Goal: Task Accomplishment & Management: Use online tool/utility

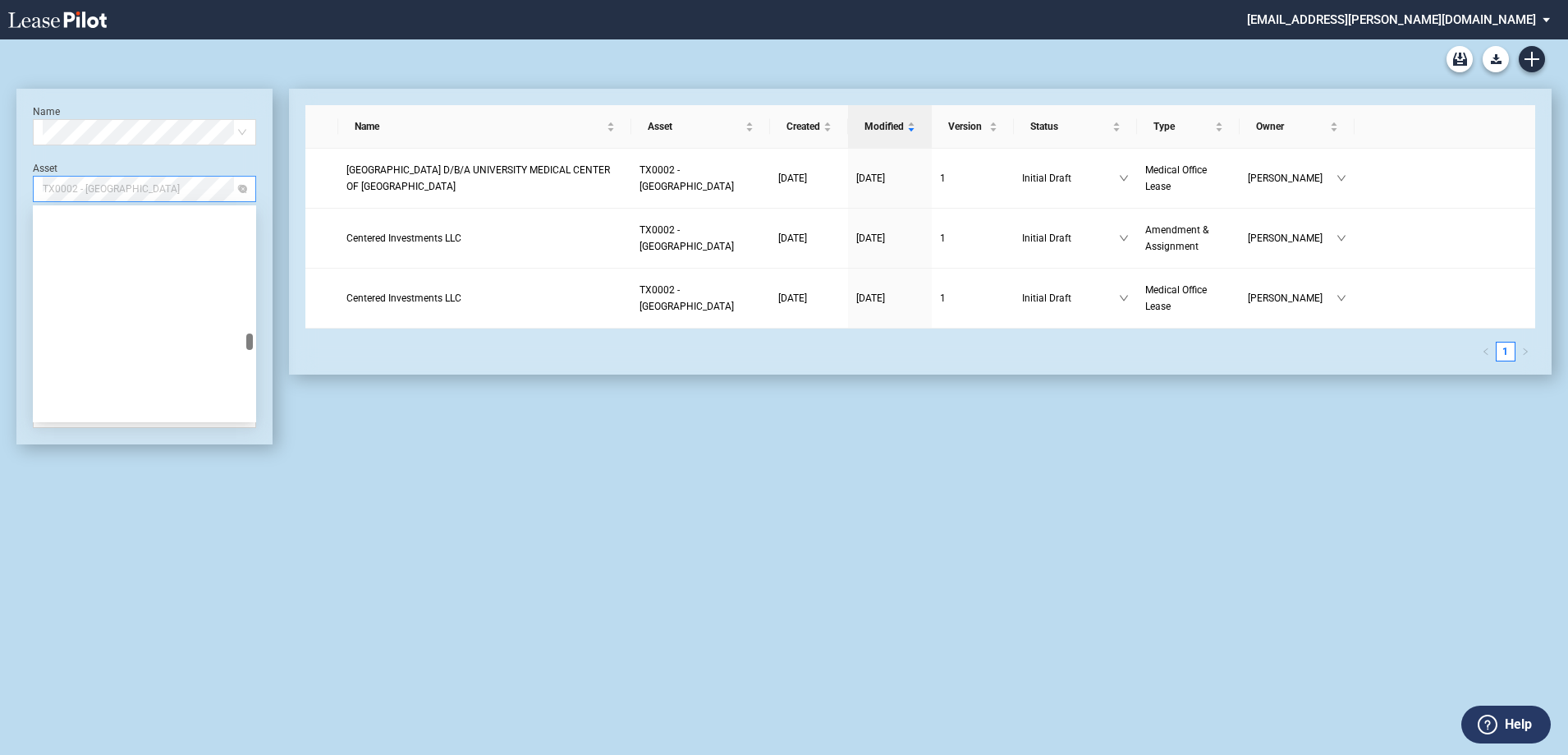
drag, startPoint x: 160, startPoint y: 187, endPoint x: 174, endPoint y: 188, distance: 14.0
click at [160, 188] on span "TX0002 - [GEOGRAPHIC_DATA]" at bounding box center [144, 189] width 203 height 25
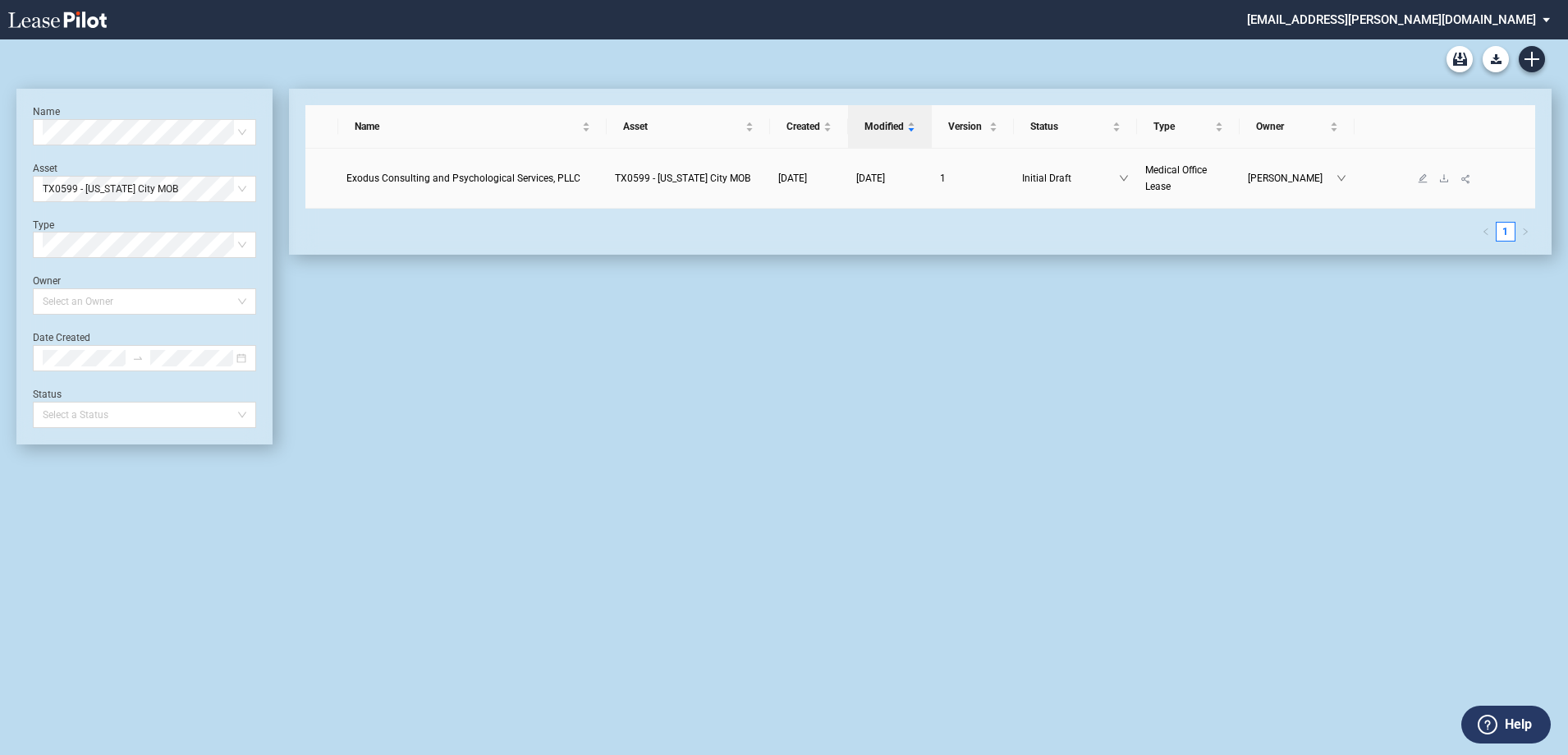
click at [510, 171] on link "Exodus Consulting and Psychological Services, PLLC" at bounding box center [473, 178] width 253 height 17
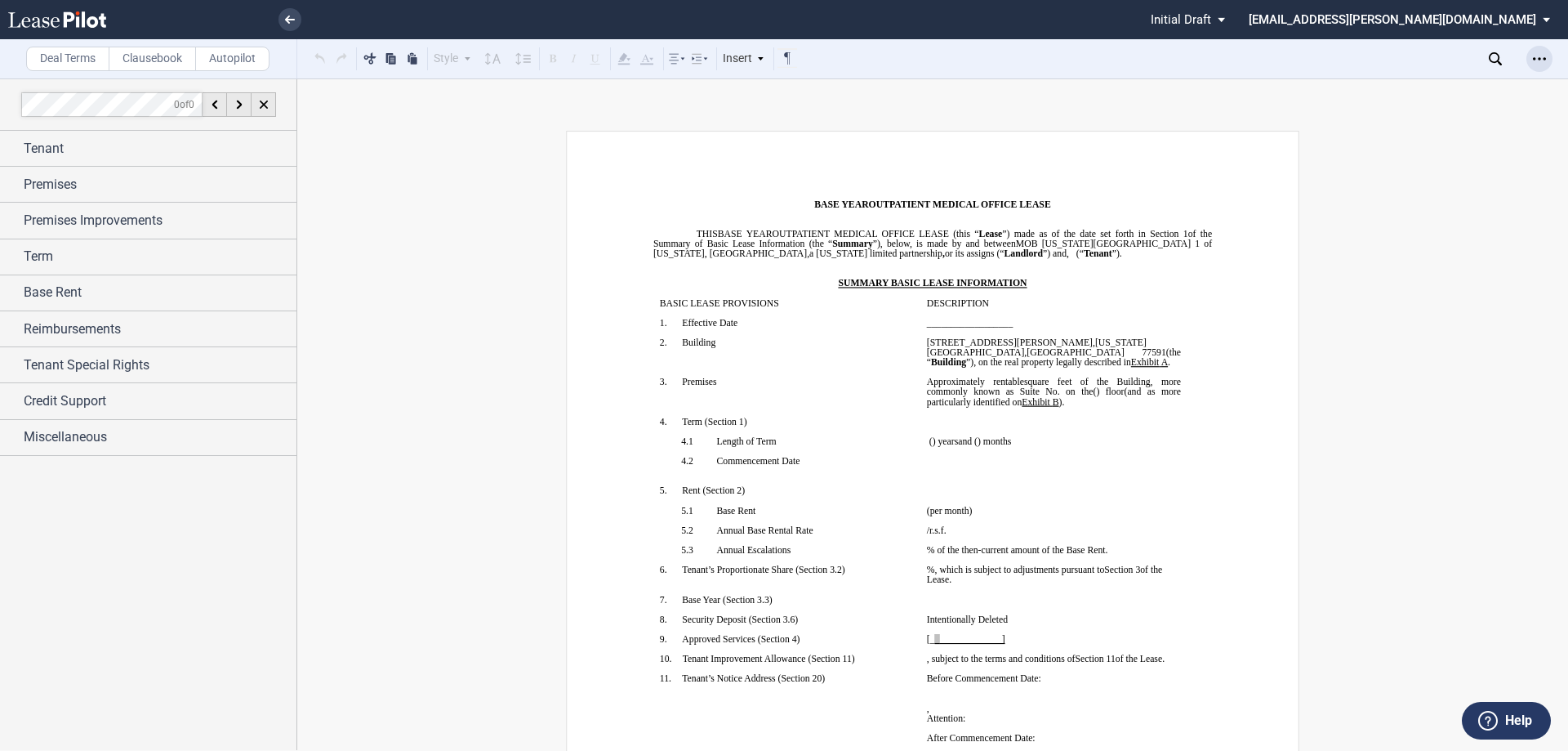
drag, startPoint x: 1532, startPoint y: 60, endPoint x: 1540, endPoint y: 62, distance: 8.2
click at [1534, 60] on div "Open Lease options menu" at bounding box center [1539, 59] width 26 height 27
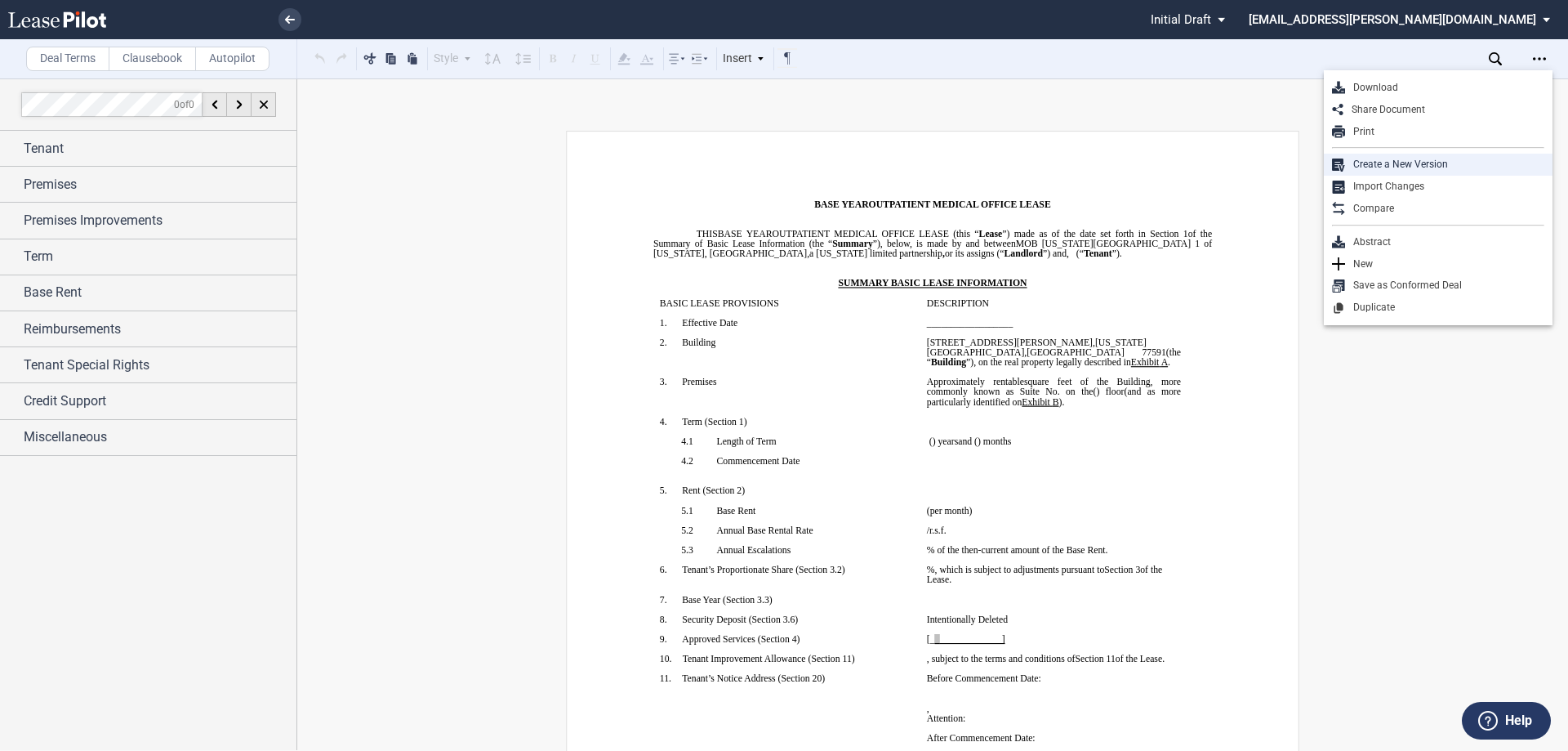
click at [1429, 158] on div "Create a New Version" at bounding box center [1443, 165] width 199 height 14
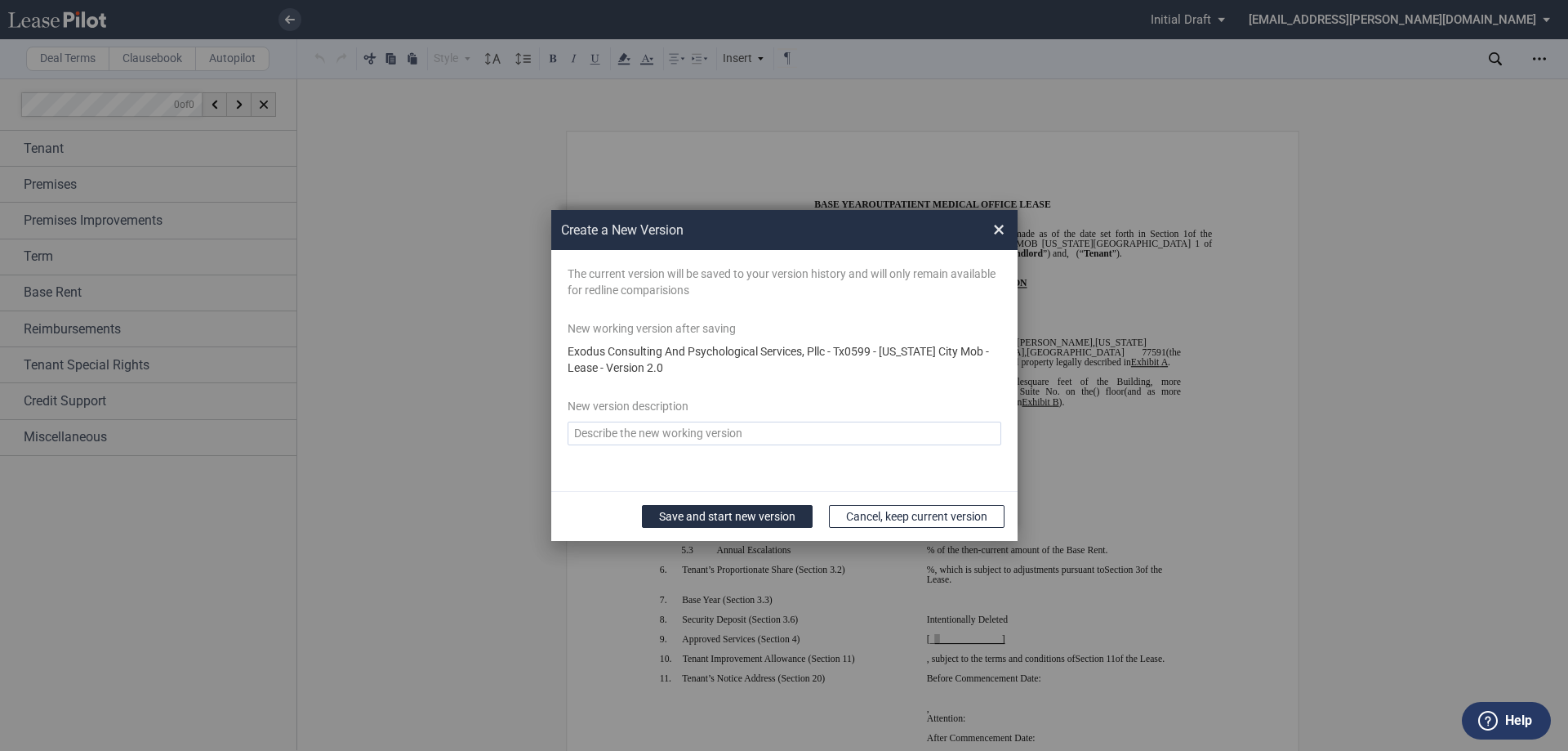
click at [724, 436] on textarea "Version Desc" at bounding box center [784, 433] width 434 height 24
type textarea "revised per rwm comments"
click at [777, 515] on button "Save and start new version" at bounding box center [727, 515] width 171 height 23
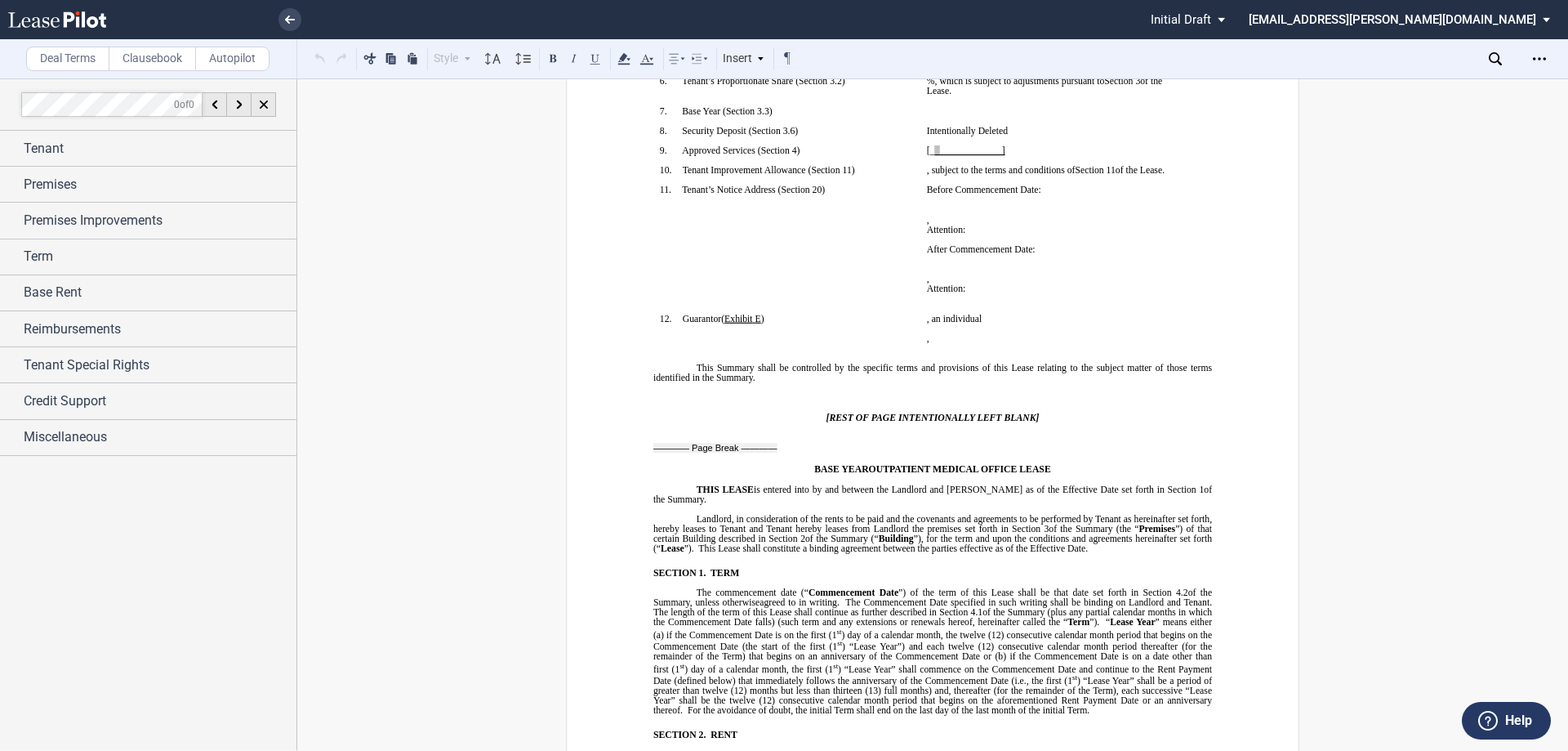
scroll to position [490, 0]
drag, startPoint x: 1006, startPoint y: 148, endPoint x: 916, endPoint y: 150, distance: 90.0
click at [920, 150] on td "[﻿_ ﻿ ﻿_ ﻿_____________] ﻿" at bounding box center [1054, 153] width 267 height 20
click at [1048, 192] on p "Before Commencement Date:" at bounding box center [1053, 188] width 254 height 10
drag, startPoint x: 1004, startPoint y: 148, endPoint x: 814, endPoint y: 145, distance: 190.0
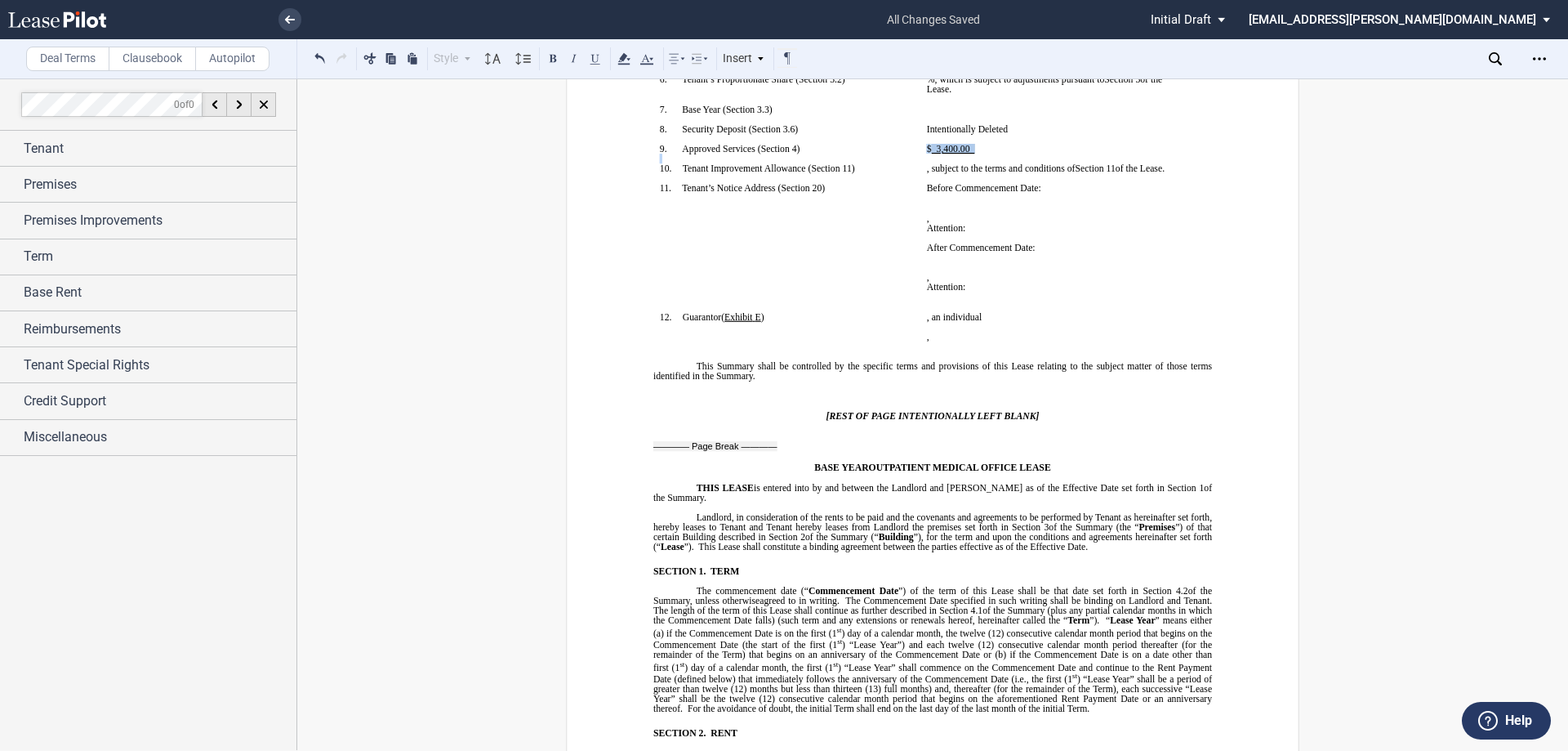
click at [814, 145] on tr "!!SET_LEVEL_0!! !!SBL_LEVEL_1!! 9. Approved Services ( ﻿ Section 4 ﻿ ) ﻿ ﻿$ ﻿ ﻿…" at bounding box center [920, 153] width 534 height 20
click at [617, 59] on icon at bounding box center [624, 59] width 20 height 20
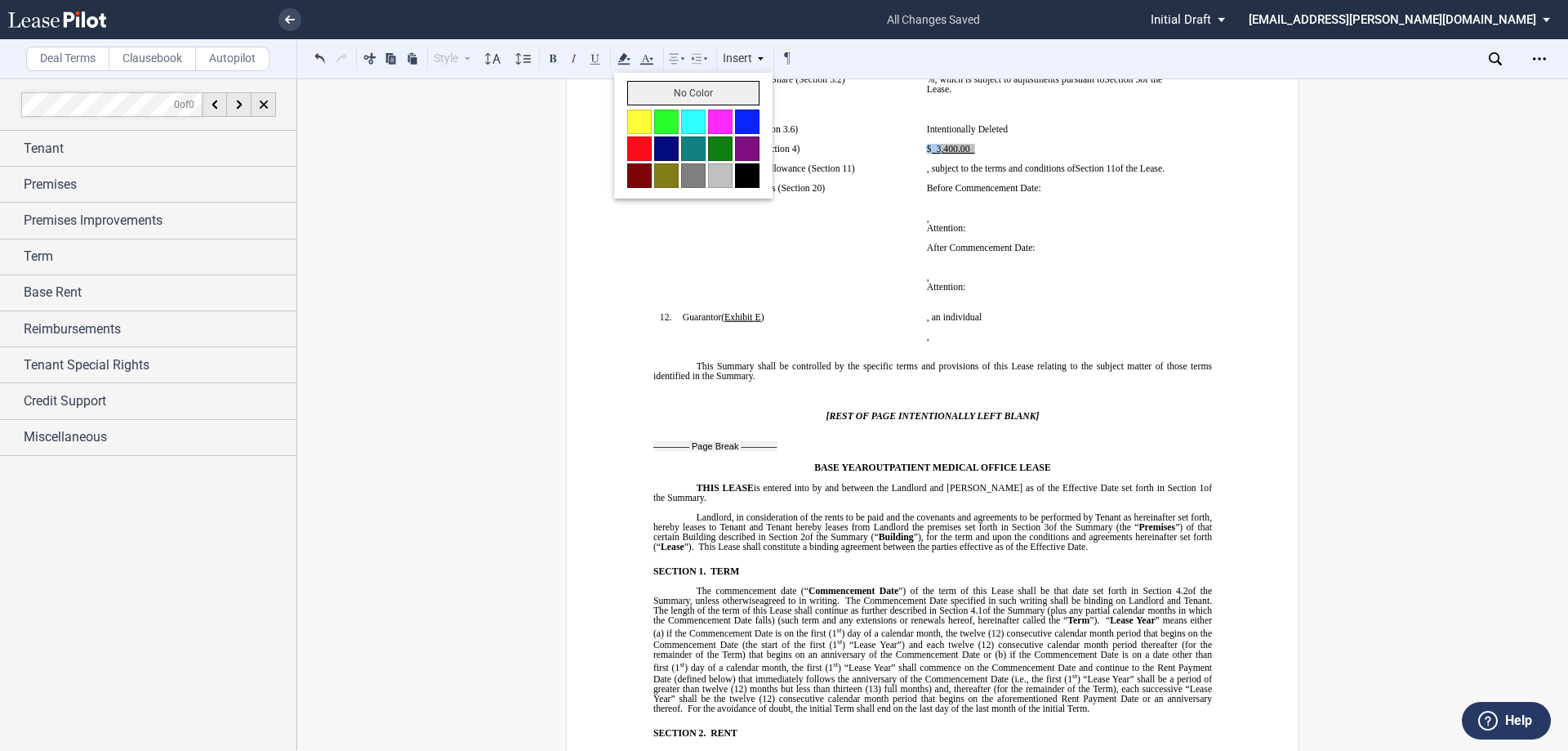
click at [657, 99] on button "No Color" at bounding box center [693, 92] width 132 height 25
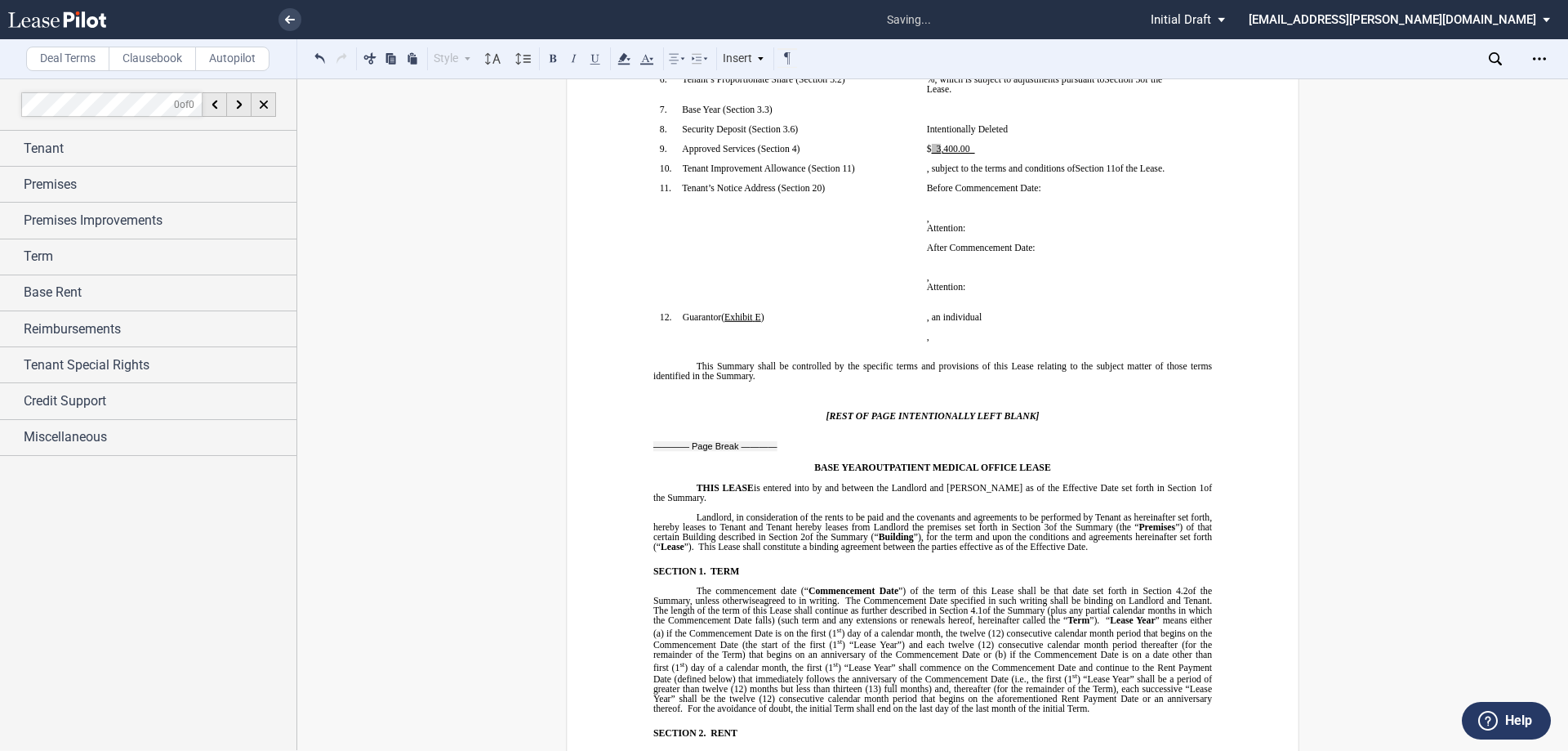
click at [873, 203] on p "﻿" at bounding box center [786, 198] width 254 height 10
click at [970, 153] on p "﻿$ ﻿ ﻿_3 ﻿,400.00_" at bounding box center [1053, 148] width 254 height 10
drag, startPoint x: 969, startPoint y: 150, endPoint x: 907, endPoint y: 148, distance: 62.0
click at [907, 148] on tr "!!SET_LEVEL_0!! !!SBL_LEVEL_1!! 9. Approved Services ( ﻿ Section 4 ﻿ ) ﻿ ﻿$ ﻿ ﻿…" at bounding box center [920, 153] width 534 height 20
click at [595, 63] on button at bounding box center [596, 58] width 20 height 20
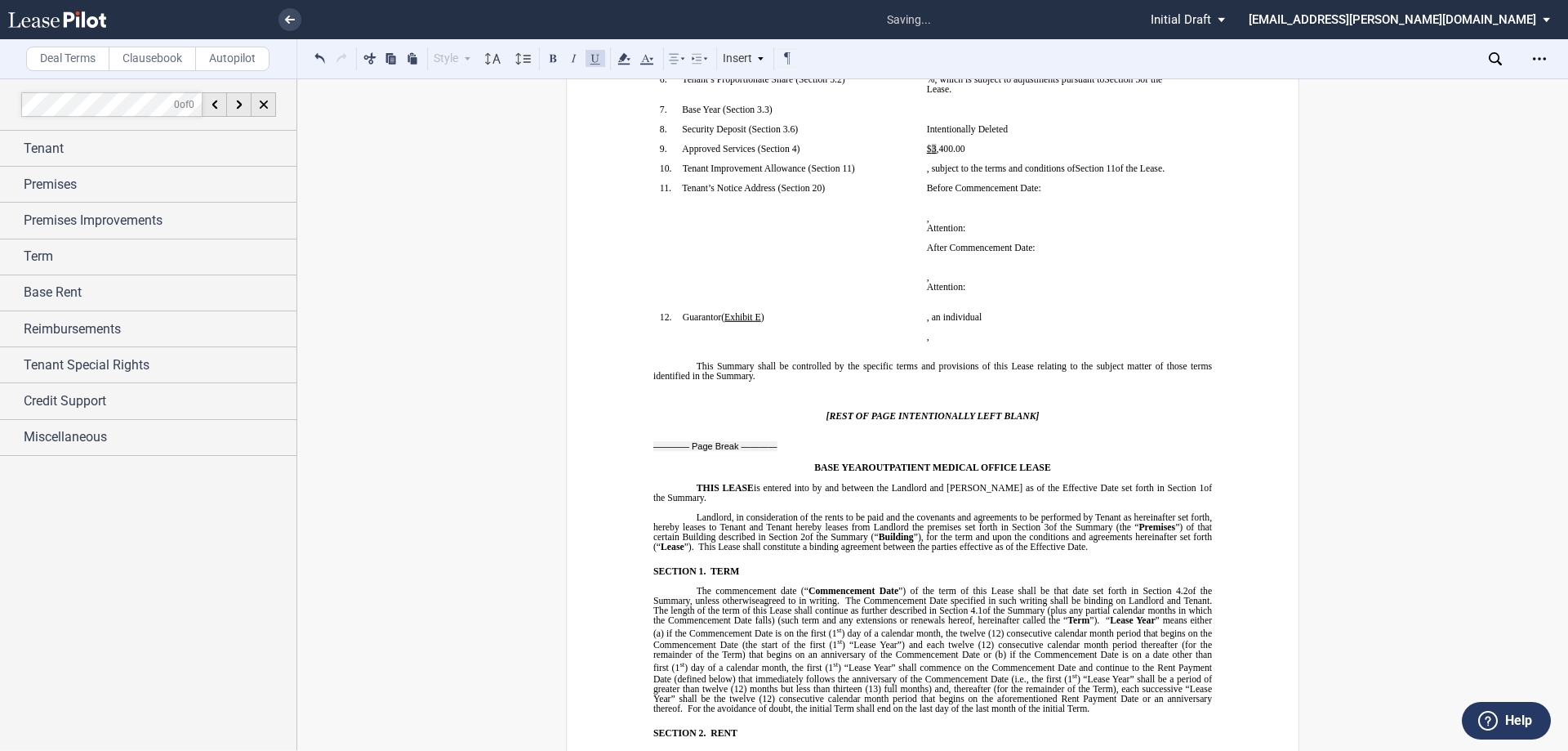
click at [1025, 183] on p "﻿" at bounding box center [1053, 178] width 254 height 10
drag, startPoint x: 931, startPoint y: 147, endPoint x: 920, endPoint y: 148, distance: 11.0
click at [920, 148] on td "﻿$ ﻿ ﻿3 ﻿,400.00 ﻿" at bounding box center [1054, 153] width 267 height 20
click at [598, 56] on button at bounding box center [596, 58] width 20 height 20
click at [955, 183] on p "﻿" at bounding box center [1053, 178] width 254 height 10
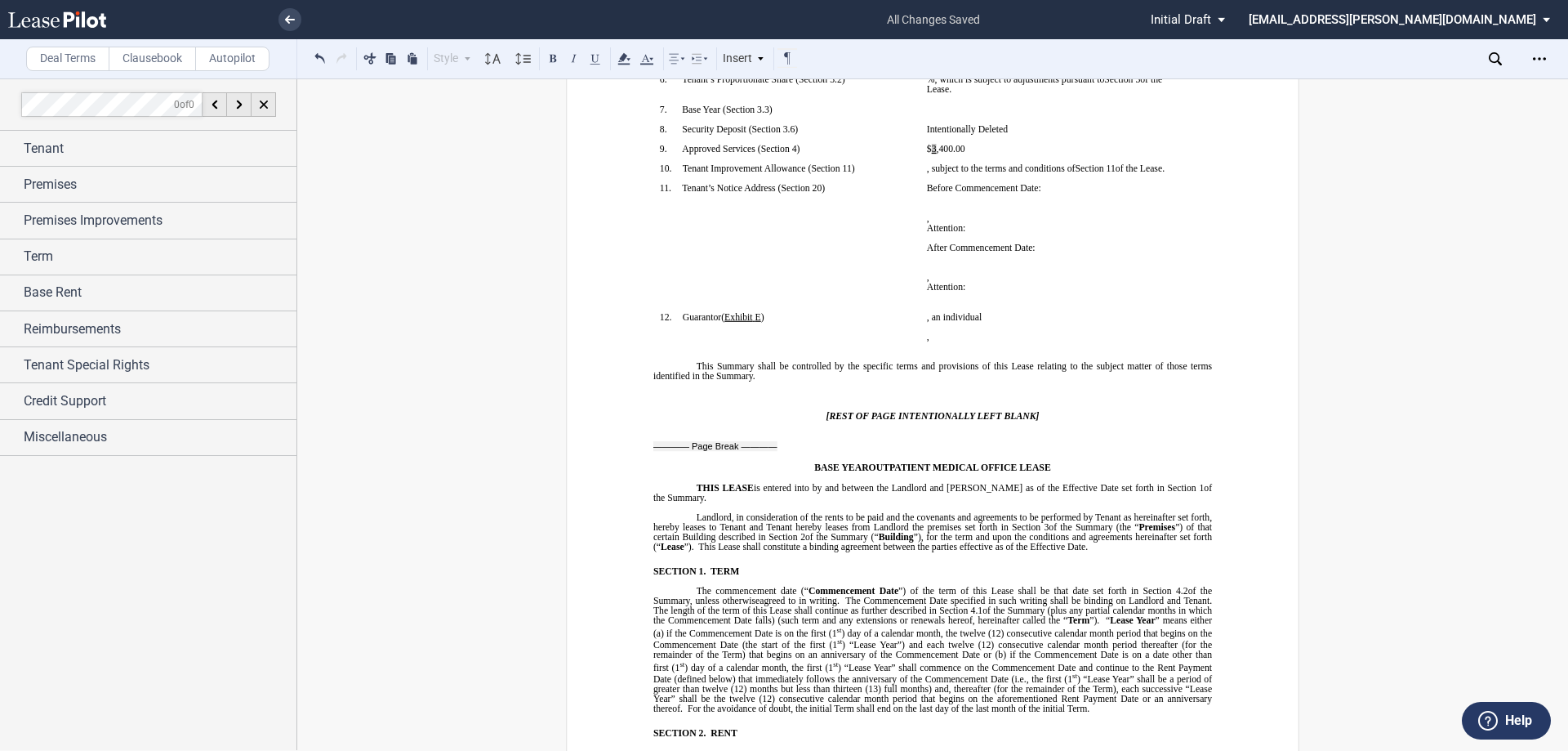
click at [931, 146] on span "﻿$ ﻿ ﻿3 ﻿,400.00" at bounding box center [945, 148] width 38 height 10
click at [591, 57] on button at bounding box center [596, 58] width 20 height 20
click at [968, 192] on span "Before Commencement Date:" at bounding box center [983, 188] width 114 height 10
drag, startPoint x: 993, startPoint y: 144, endPoint x: 901, endPoint y: 147, distance: 92.0
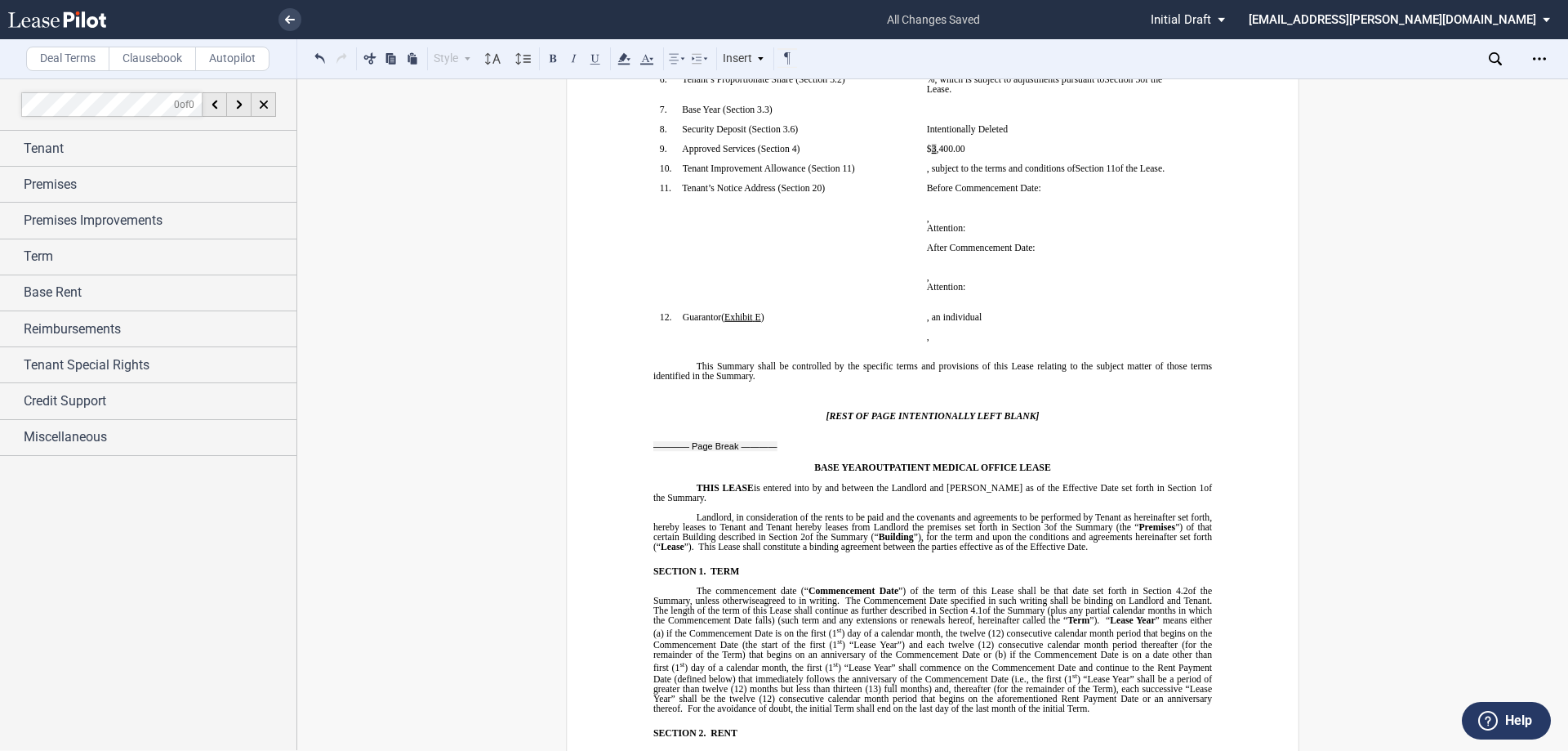
click at [901, 147] on tr "!!SET_LEVEL_0!! !!SBL_LEVEL_1!! 9. Approved Services ( ﻿ Section 4 ﻿ ) ﻿ ﻿$ ﻿ ﻿…" at bounding box center [920, 153] width 534 height 20
drag, startPoint x: 963, startPoint y: 150, endPoint x: 906, endPoint y: 149, distance: 57.0
click at [906, 149] on tr "!!SET_LEVEL_0!! !!SBL_LEVEL_1!! 9. Approved Services ( ﻿ Section 4 ﻿ ) ﻿ ﻿$ ﻿ ﻿…" at bounding box center [920, 153] width 534 height 20
click at [887, 119] on p "﻿" at bounding box center [818, 119] width 190 height 10
drag, startPoint x: 920, startPoint y: 148, endPoint x: 959, endPoint y: 148, distance: 39.0
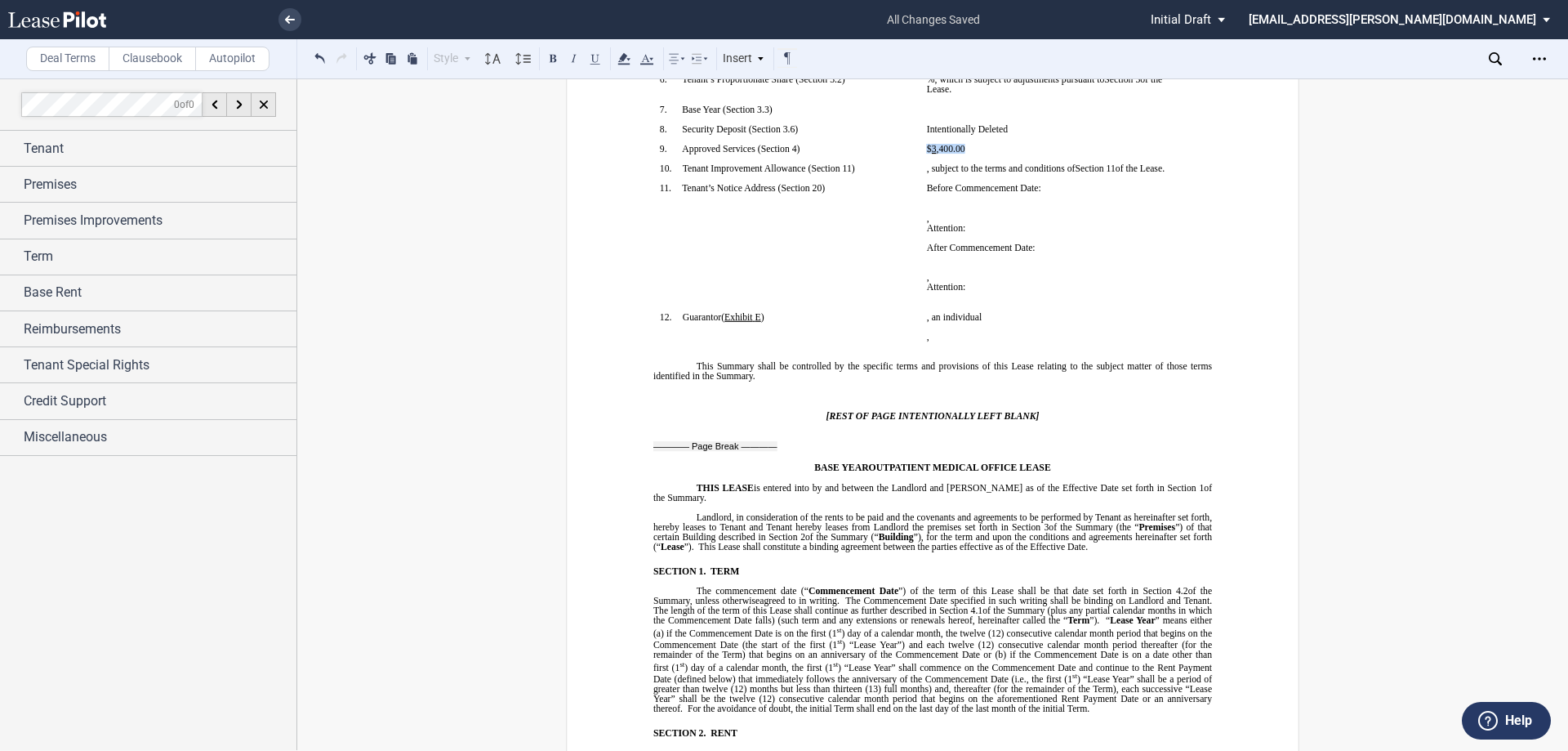
click at [959, 148] on td "﻿$ ﻿ ﻿3 ﻿,400.00 ﻿" at bounding box center [1054, 153] width 267 height 20
click at [601, 58] on button at bounding box center [596, 58] width 20 height 20
click at [601, 59] on button at bounding box center [596, 58] width 20 height 20
click at [943, 160] on p "﻿" at bounding box center [1053, 158] width 254 height 10
click at [936, 146] on span "﻿,400.00" at bounding box center [950, 148] width 28 height 10
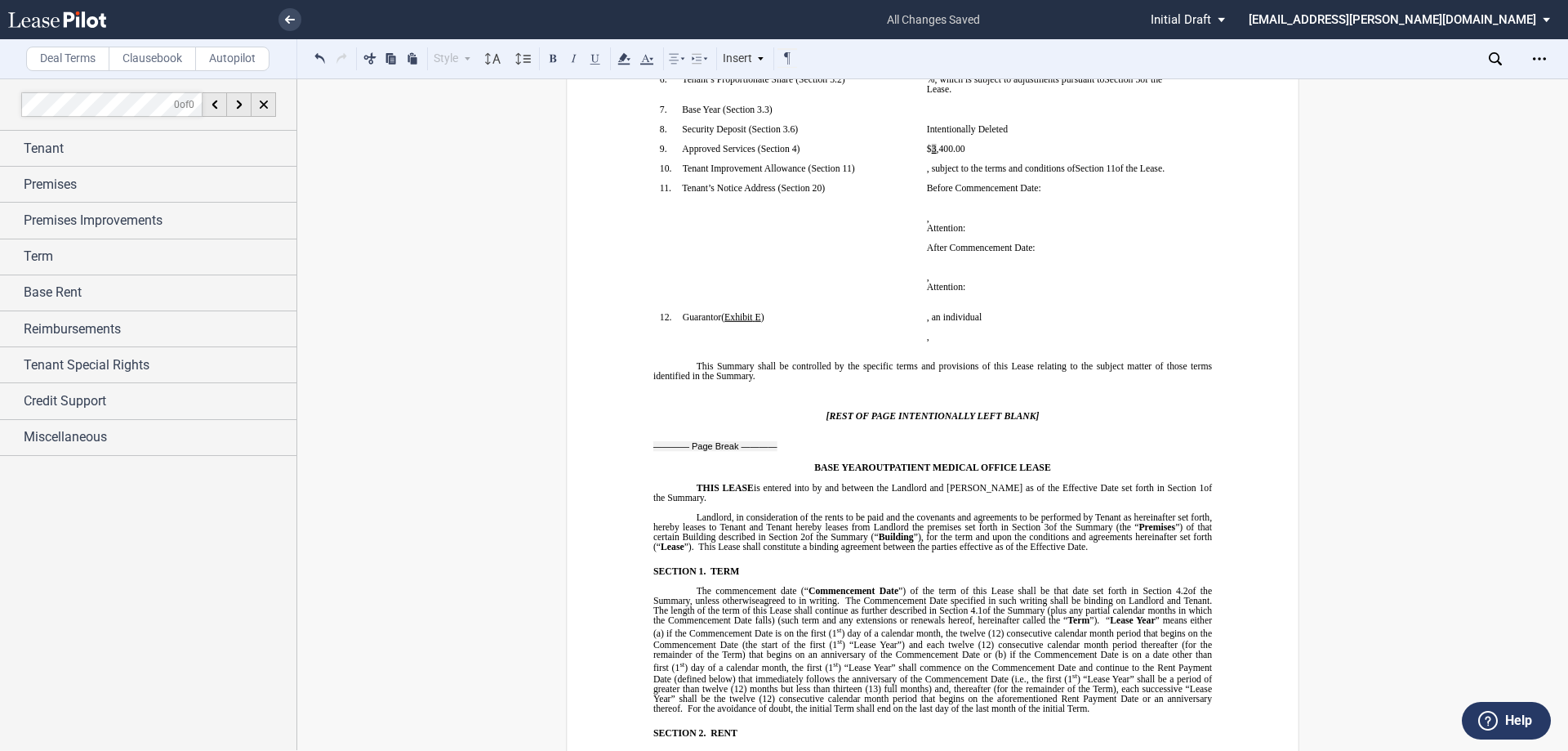
click at [931, 146] on span "﻿3" at bounding box center [933, 148] width 5 height 10
drag, startPoint x: 973, startPoint y: 148, endPoint x: 912, endPoint y: 147, distance: 61.0
click at [912, 147] on tr "!!SET_LEVEL_0!! !!SBL_LEVEL_1!! 9. Approved Services ( ﻿ Section 4 ﻿ ) ﻿ ﻿$ ﻿ ﻿…" at bounding box center [920, 153] width 534 height 20
click at [943, 150] on span "﻿,400.00" at bounding box center [950, 148] width 28 height 10
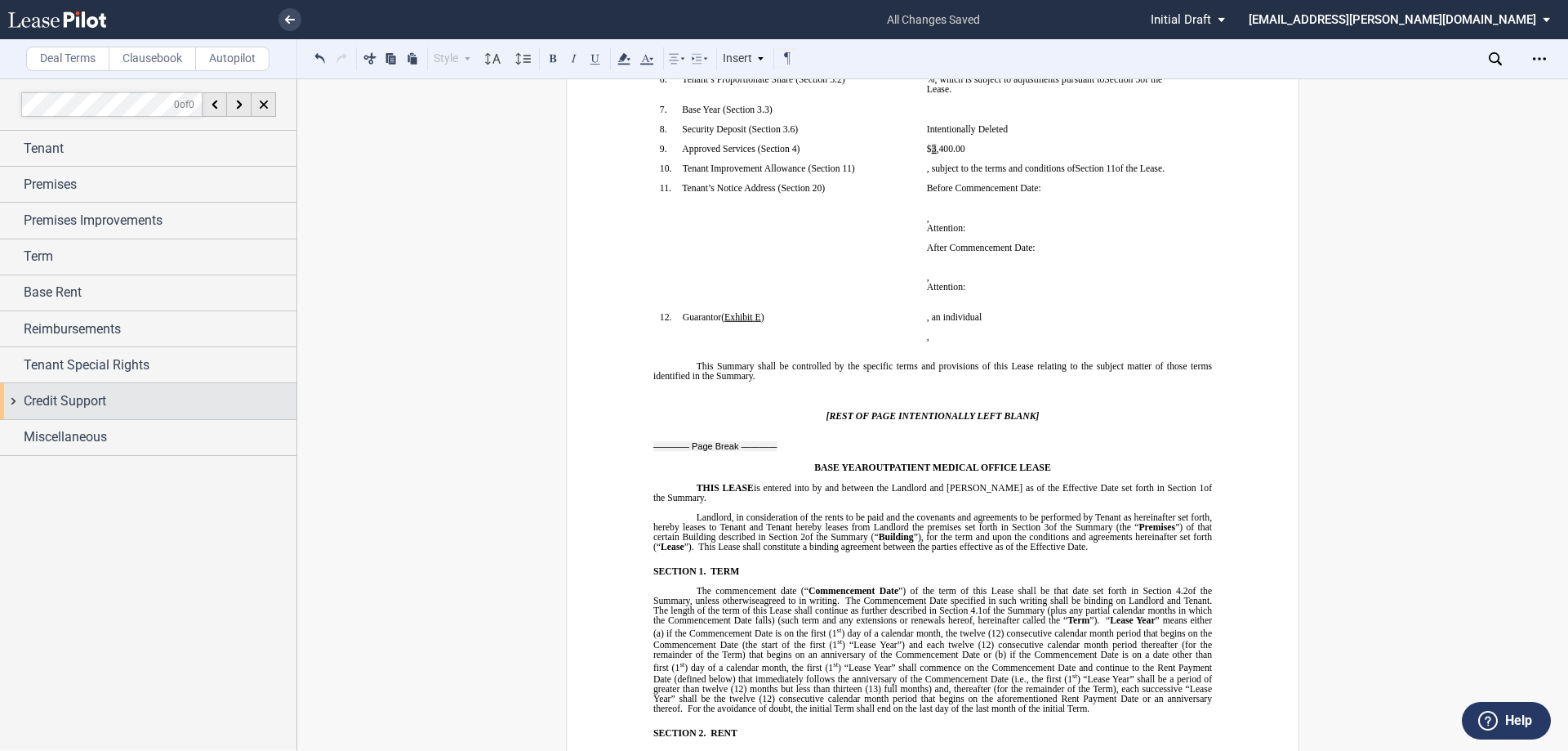
click at [75, 399] on span "Credit Support" at bounding box center [65, 402] width 82 height 20
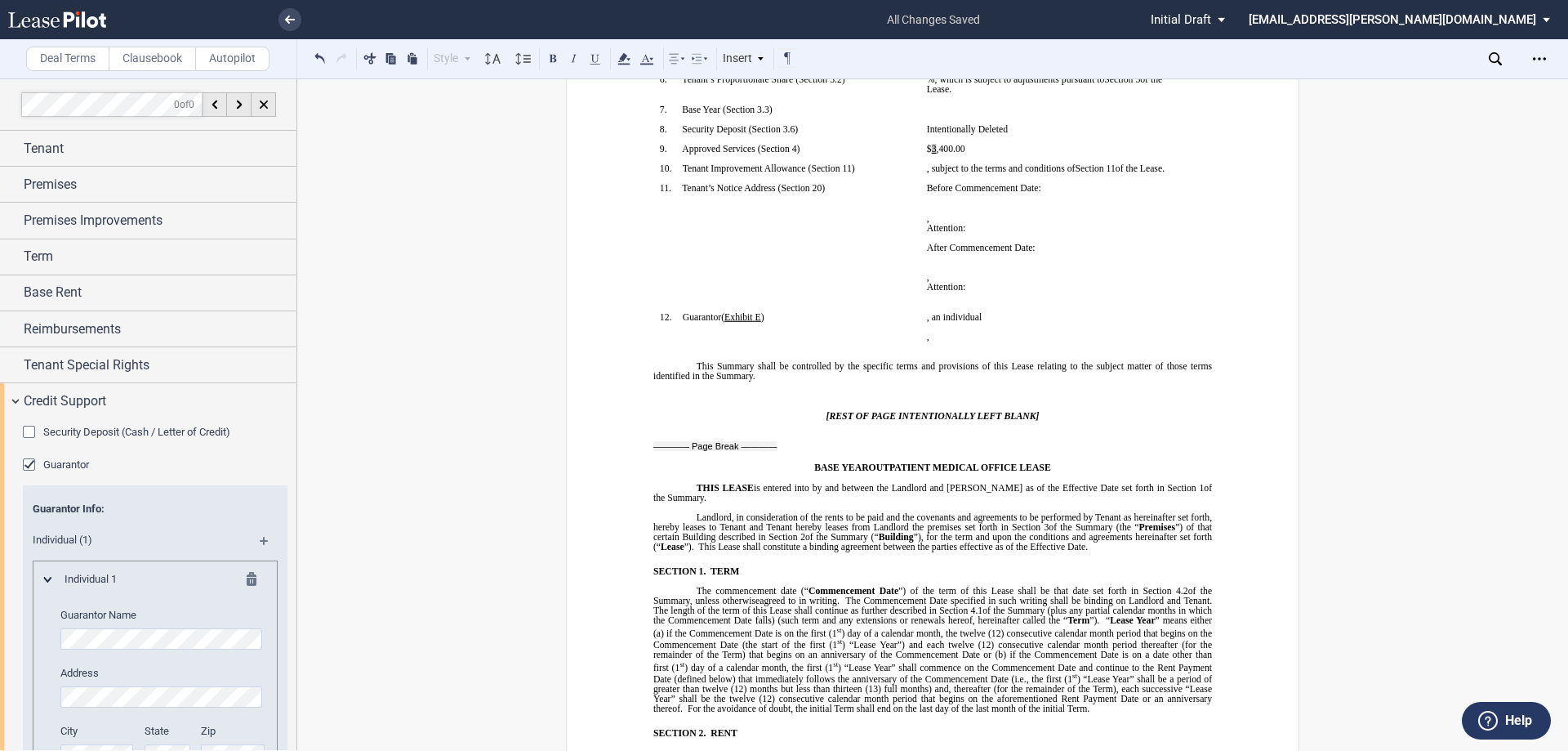
click at [114, 432] on span "Security Deposit (Cash / Letter of Credit)" at bounding box center [136, 431] width 187 height 12
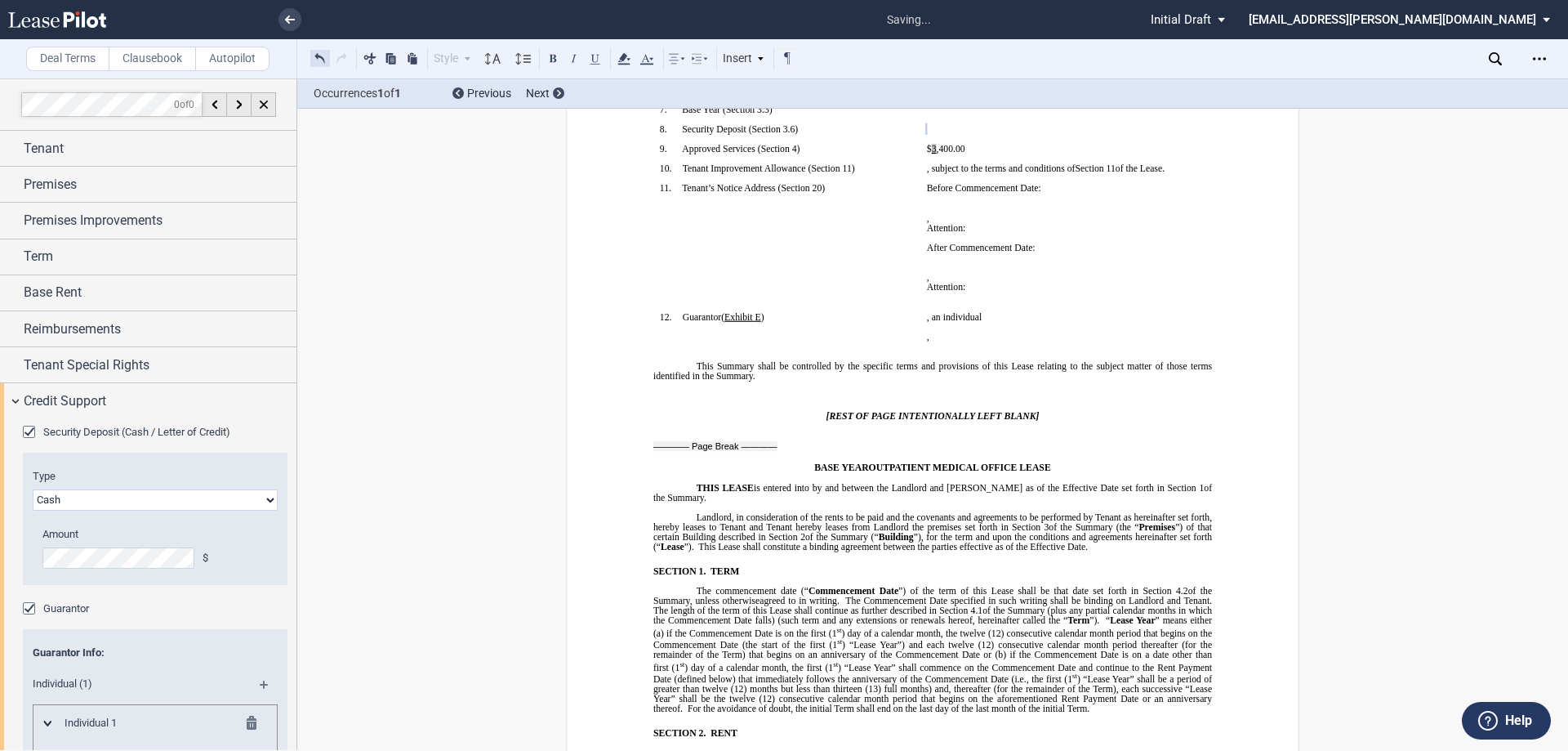
click at [316, 56] on button at bounding box center [320, 58] width 20 height 20
click at [316, 56] on div "Style 1. Section 1.1 Subsection Normal Normal 8pt 9pt 10pt 10.5pt 11pt 12pt 14p…" at bounding box center [554, 59] width 489 height 22
click at [316, 56] on button at bounding box center [320, 58] width 20 height 20
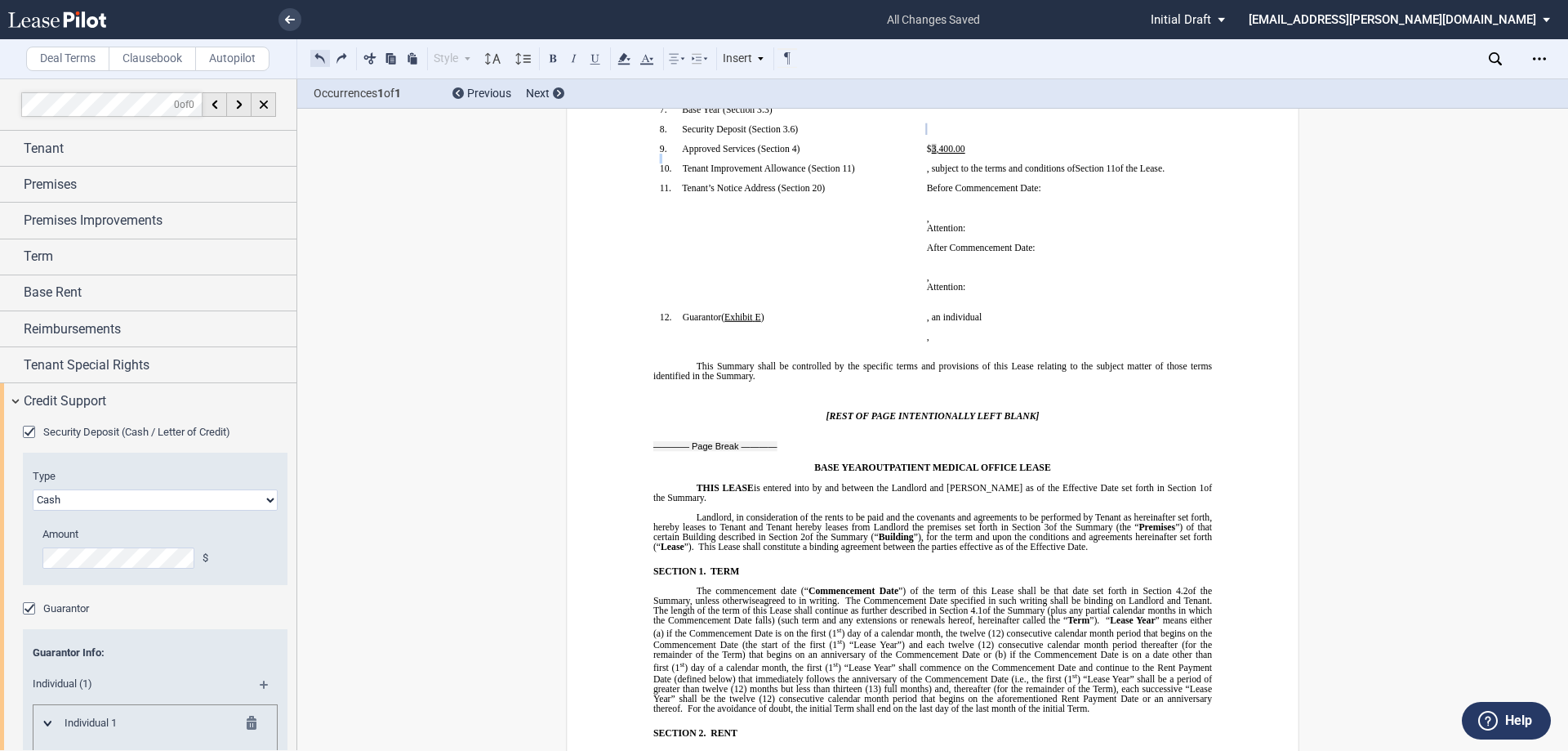
click at [316, 56] on button at bounding box center [320, 58] width 20 height 20
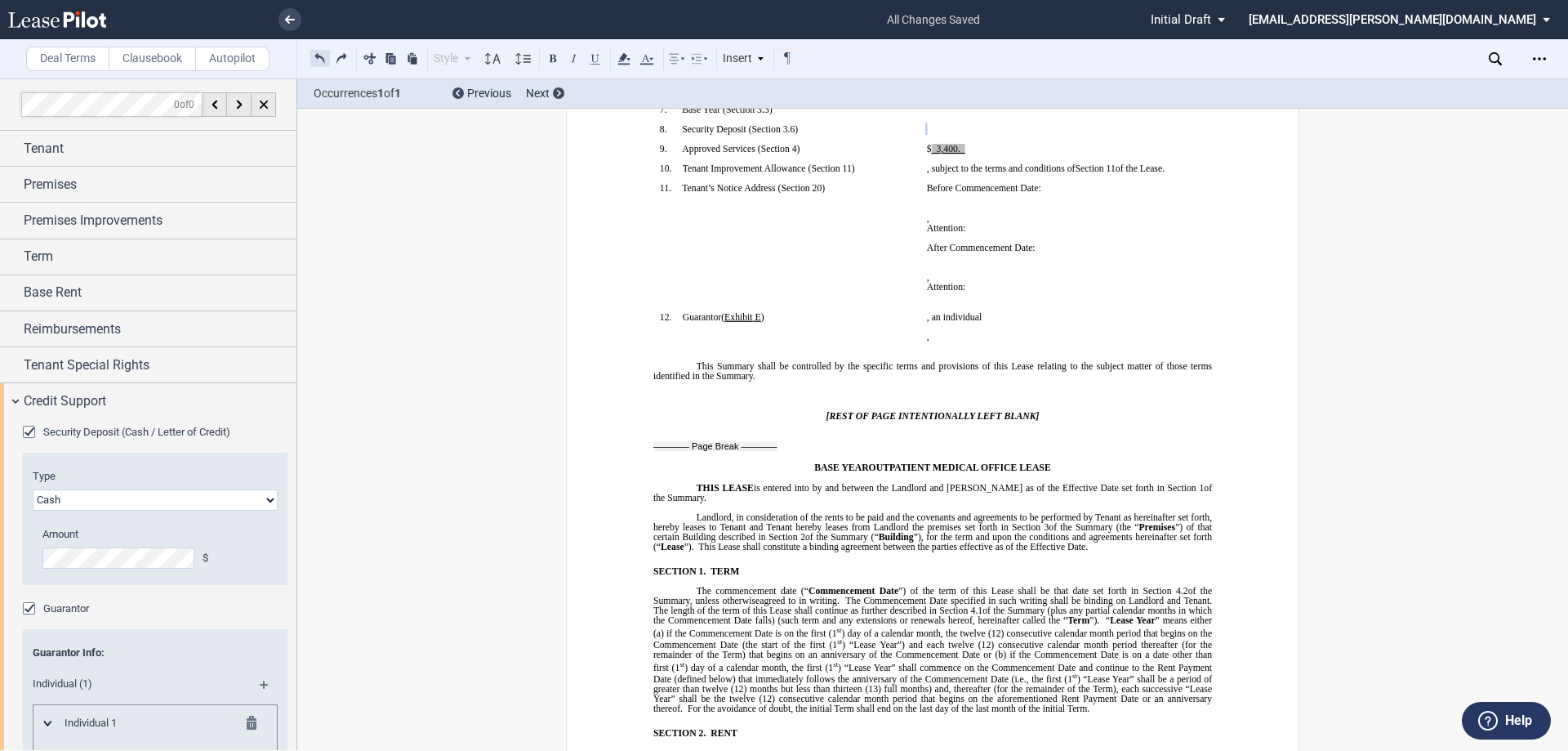
click at [316, 56] on button at bounding box center [320, 58] width 20 height 20
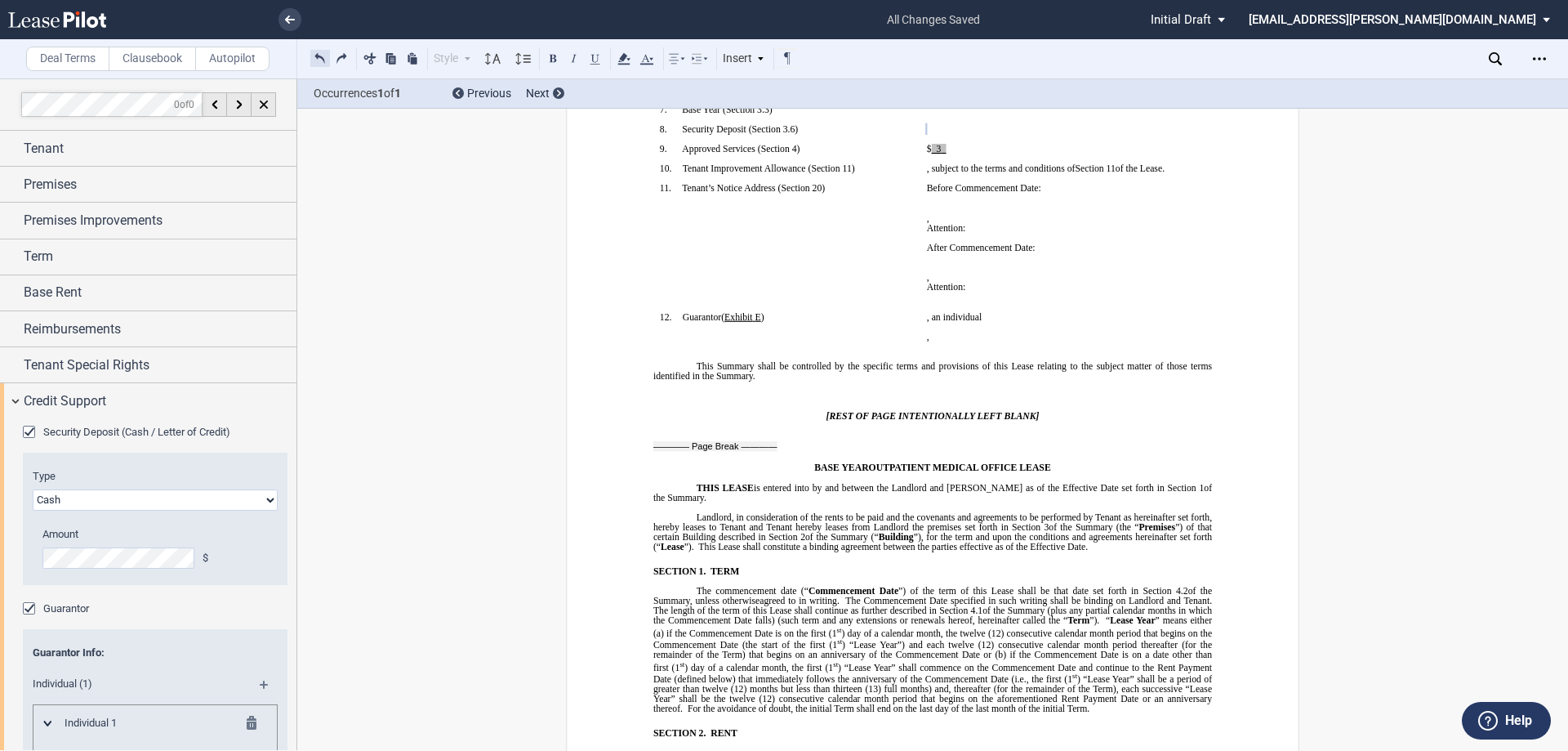
click at [316, 56] on button at bounding box center [320, 58] width 20 height 20
click at [1146, 147] on p "[﻿_ ﻿ ﻿_ ﻿_____________]" at bounding box center [1053, 148] width 254 height 10
click at [810, 224] on td "!!SET_LEVEL_0!! !!SBL_LEVEL_1!! 11. Tenant’s Notice Address ( ﻿ Section 20 ﻿ ) ﻿" at bounding box center [787, 246] width 267 height 129
drag, startPoint x: 940, startPoint y: 144, endPoint x: 923, endPoint y: 147, distance: 17.3
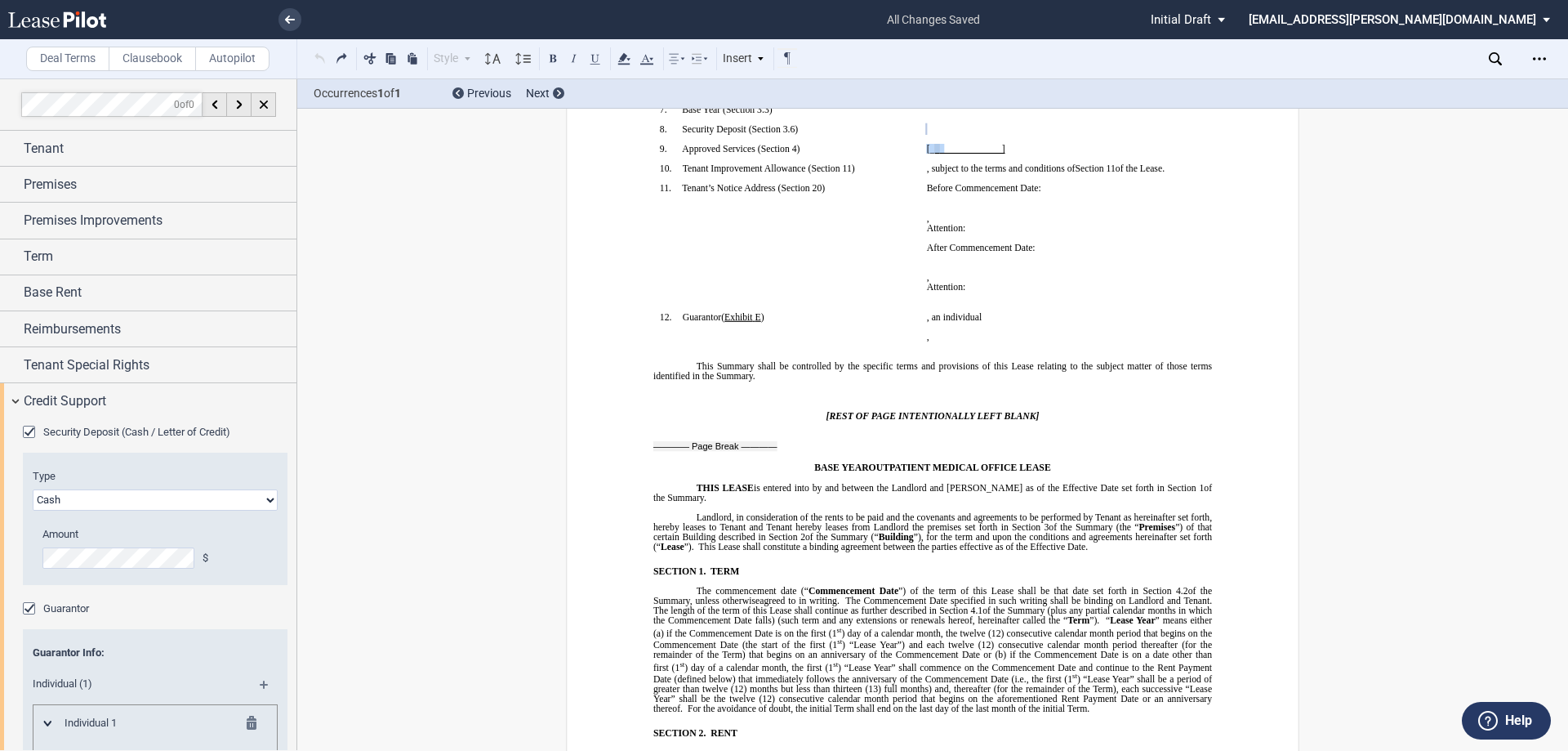
click at [926, 147] on span "[﻿_ ﻿ ﻿_ ﻿_____________]" at bounding box center [966, 148] width 78 height 10
click at [620, 57] on icon at bounding box center [624, 59] width 20 height 20
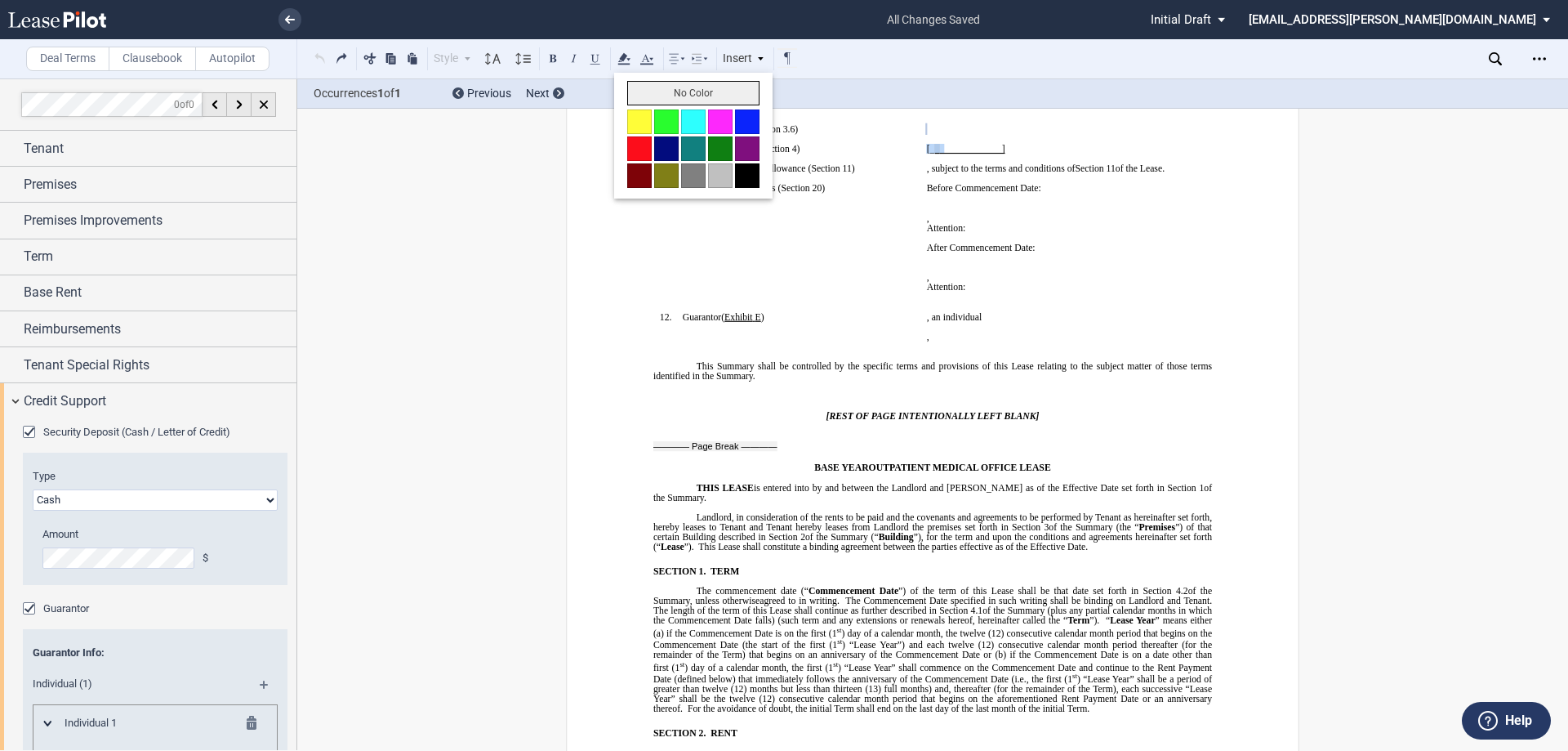
click at [684, 102] on button "No Color" at bounding box center [693, 92] width 132 height 25
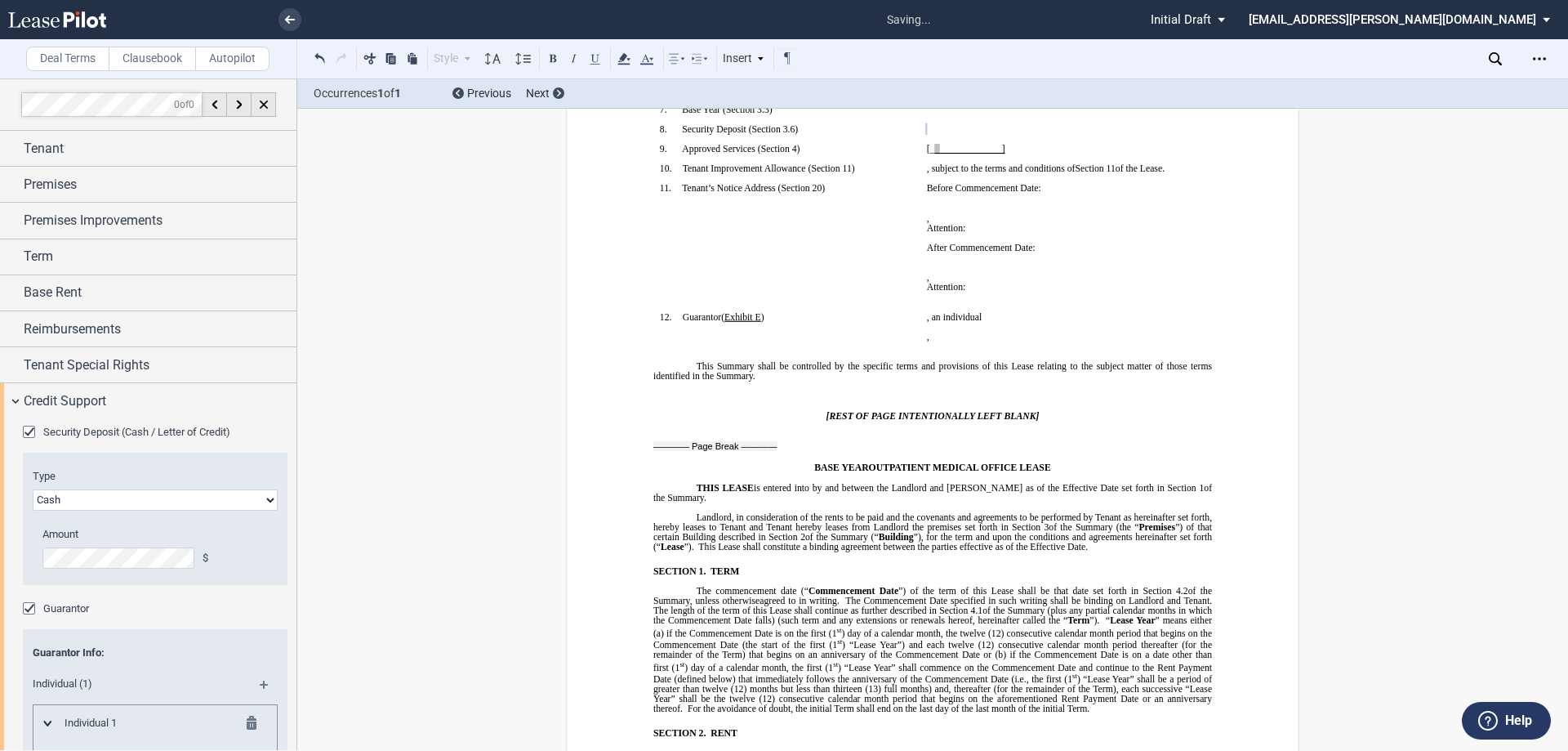
click at [1008, 213] on p "﻿ ﻿" at bounding box center [1053, 208] width 254 height 10
drag, startPoint x: 951, startPoint y: 170, endPoint x: 1000, endPoint y: 177, distance: 49.5
click at [951, 170] on span ", subject to the terms and conditions of" at bounding box center [1000, 168] width 148 height 10
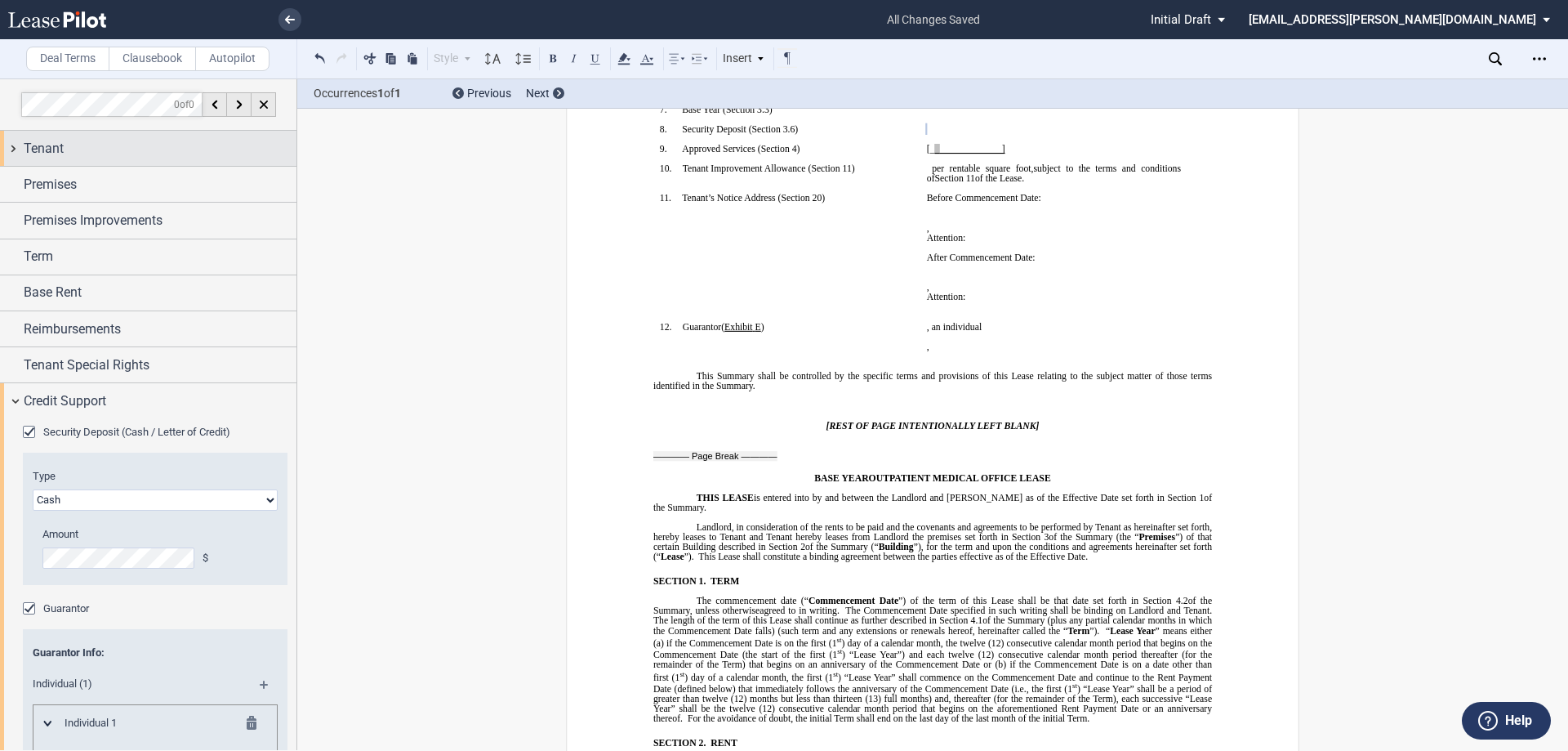
click at [138, 156] on div "Tenant" at bounding box center [160, 148] width 273 height 20
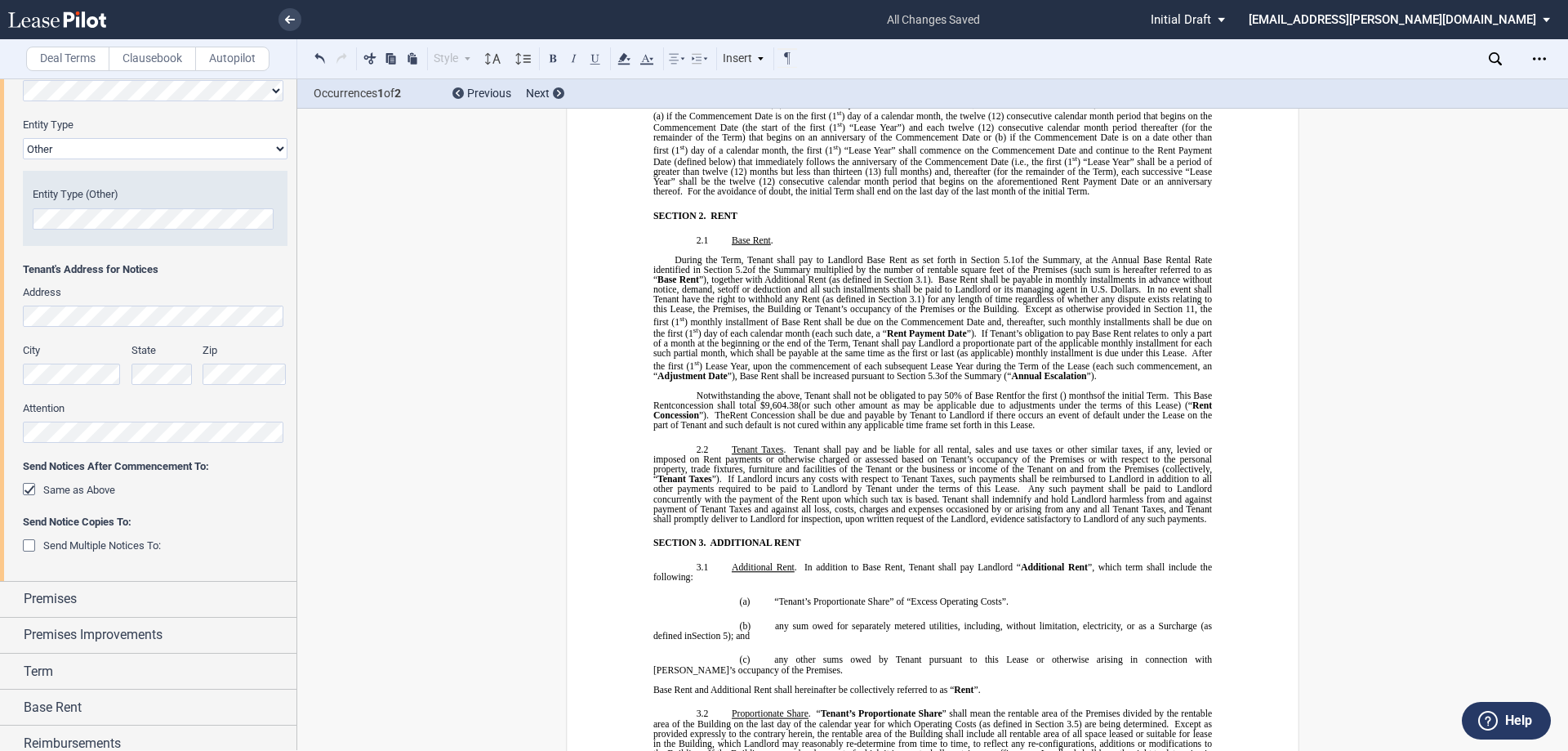
scroll to position [1062, 0]
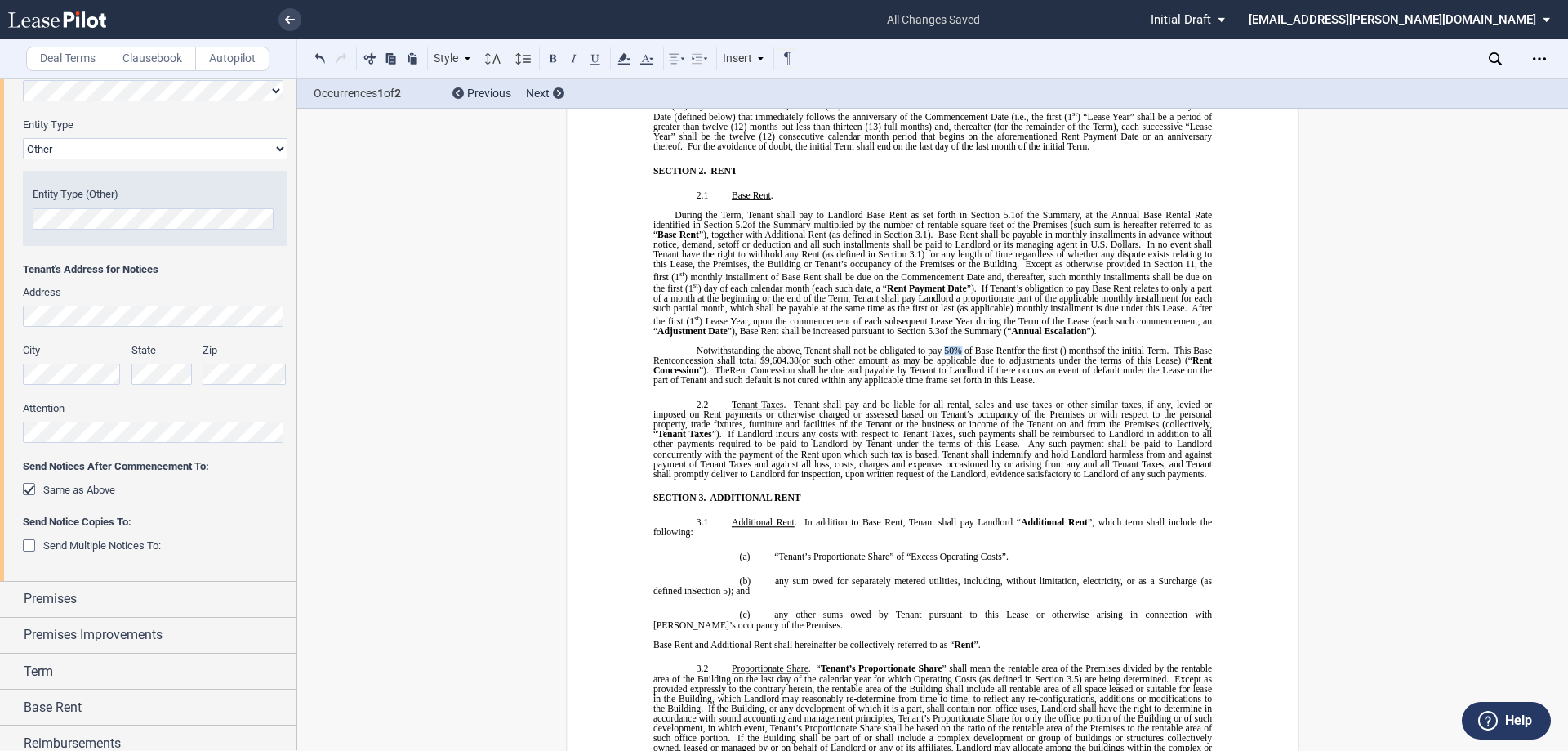
drag, startPoint x: 939, startPoint y: 338, endPoint x: 958, endPoint y: 342, distance: 19.4
click at [958, 346] on span "Notwithstanding the above, Tenant shall not be obligated to pay 50% of Base Rent" at bounding box center [856, 350] width 318 height 10
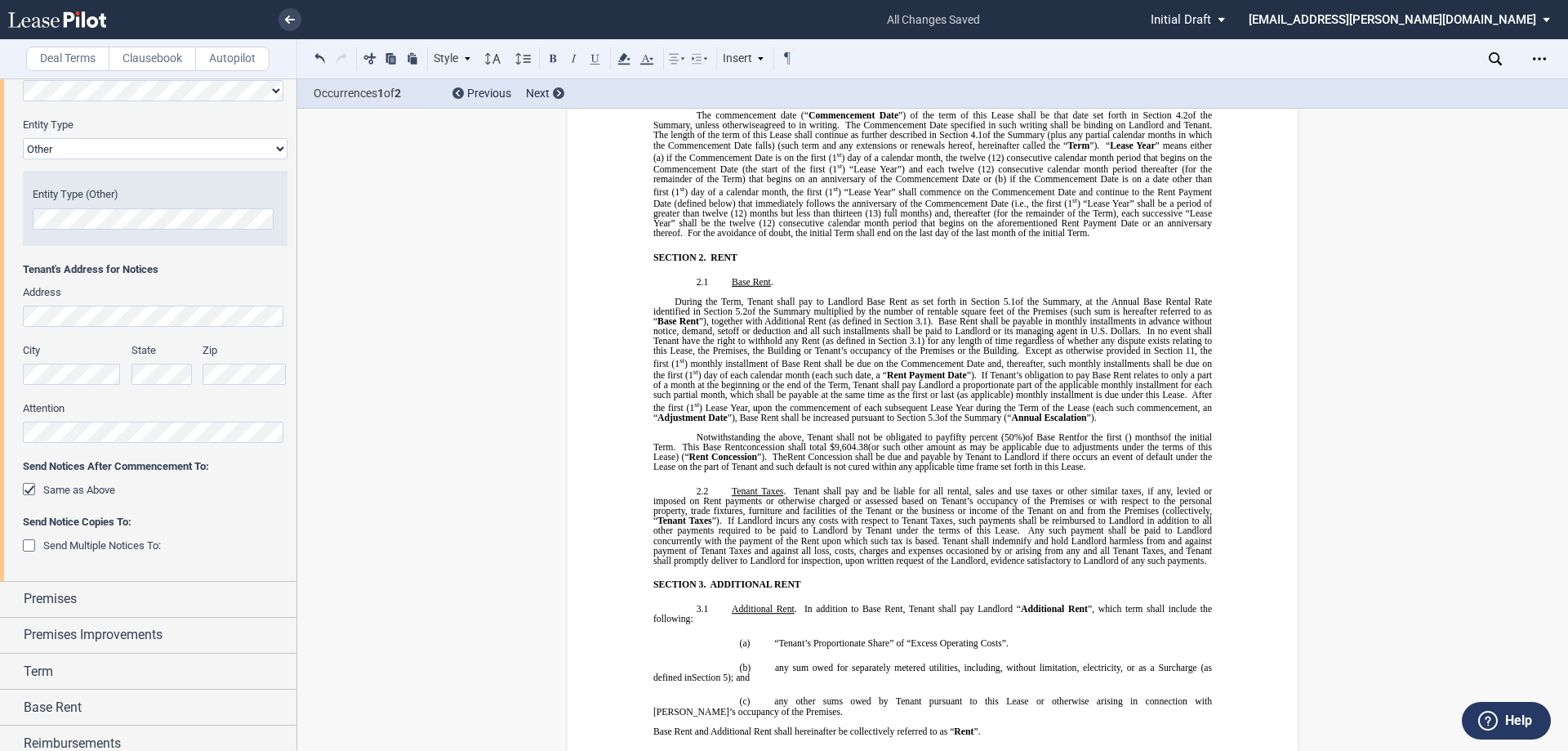
scroll to position [980, 0]
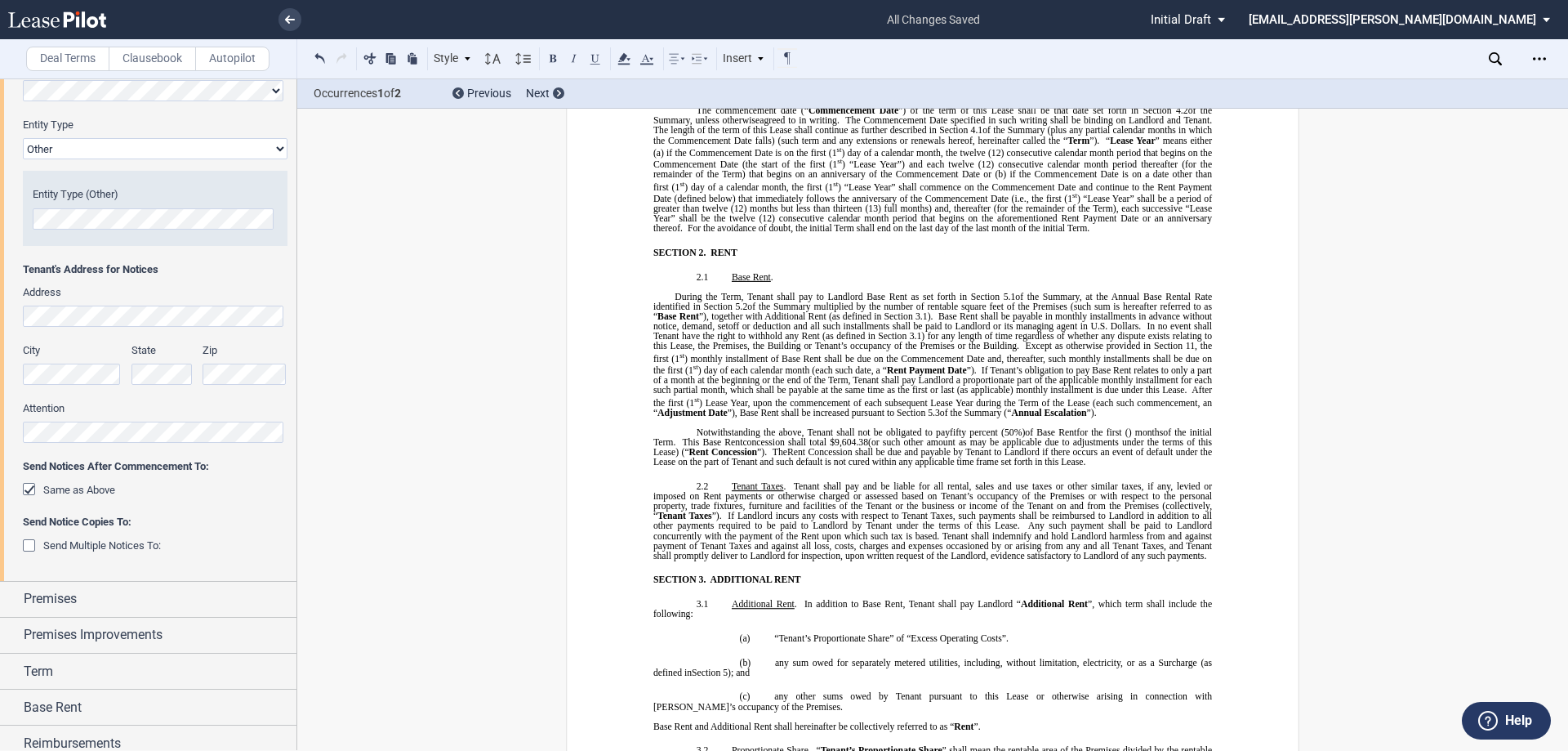
click at [701, 447] on span "Rent Concession" at bounding box center [722, 452] width 68 height 10
click at [824, 447] on span "Rent Concession shall be due and payable by Tenant to Landlord if there occurs …" at bounding box center [934, 456] width 561 height 20
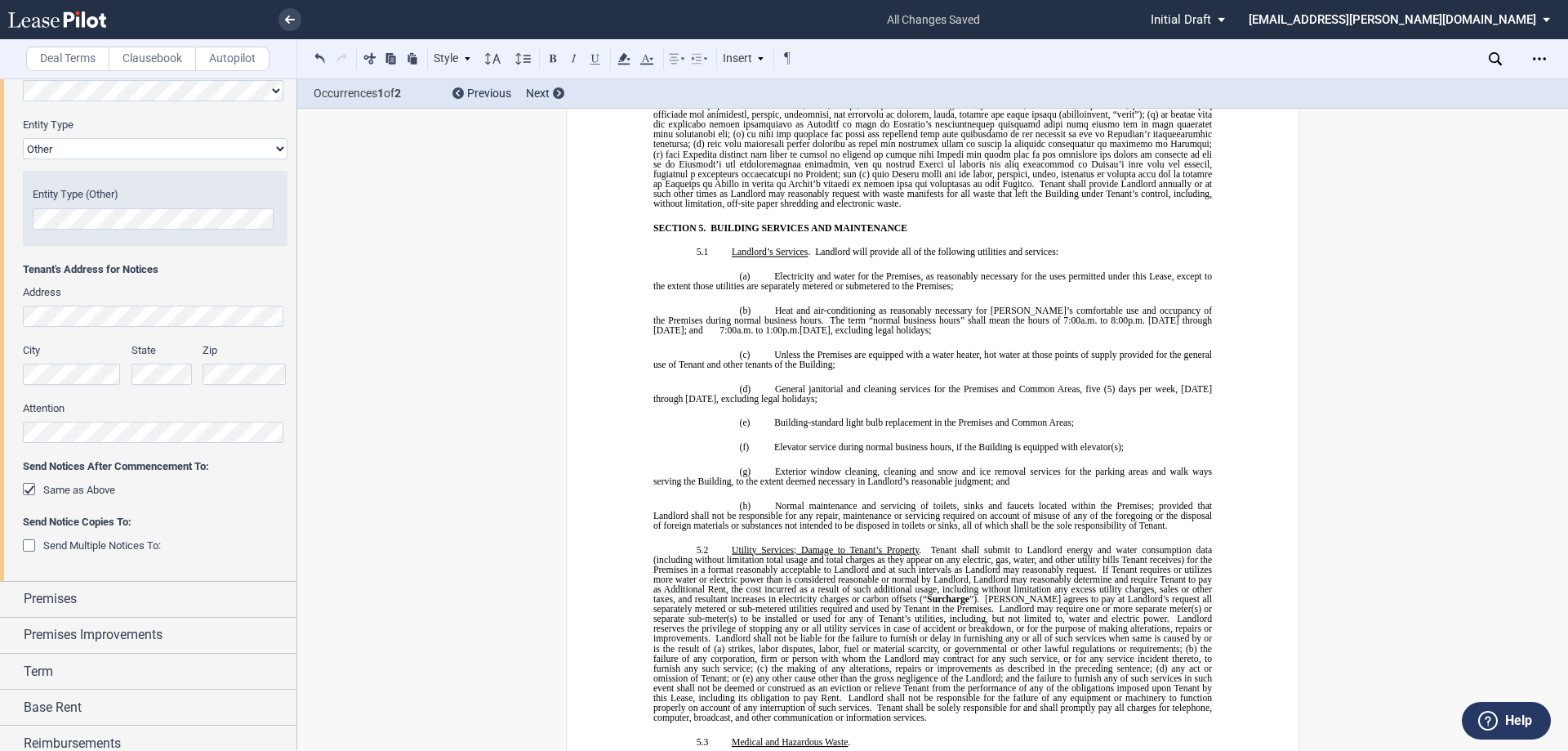
scroll to position [4819, 0]
click at [703, 327] on span "; and" at bounding box center [693, 332] width 19 height 10
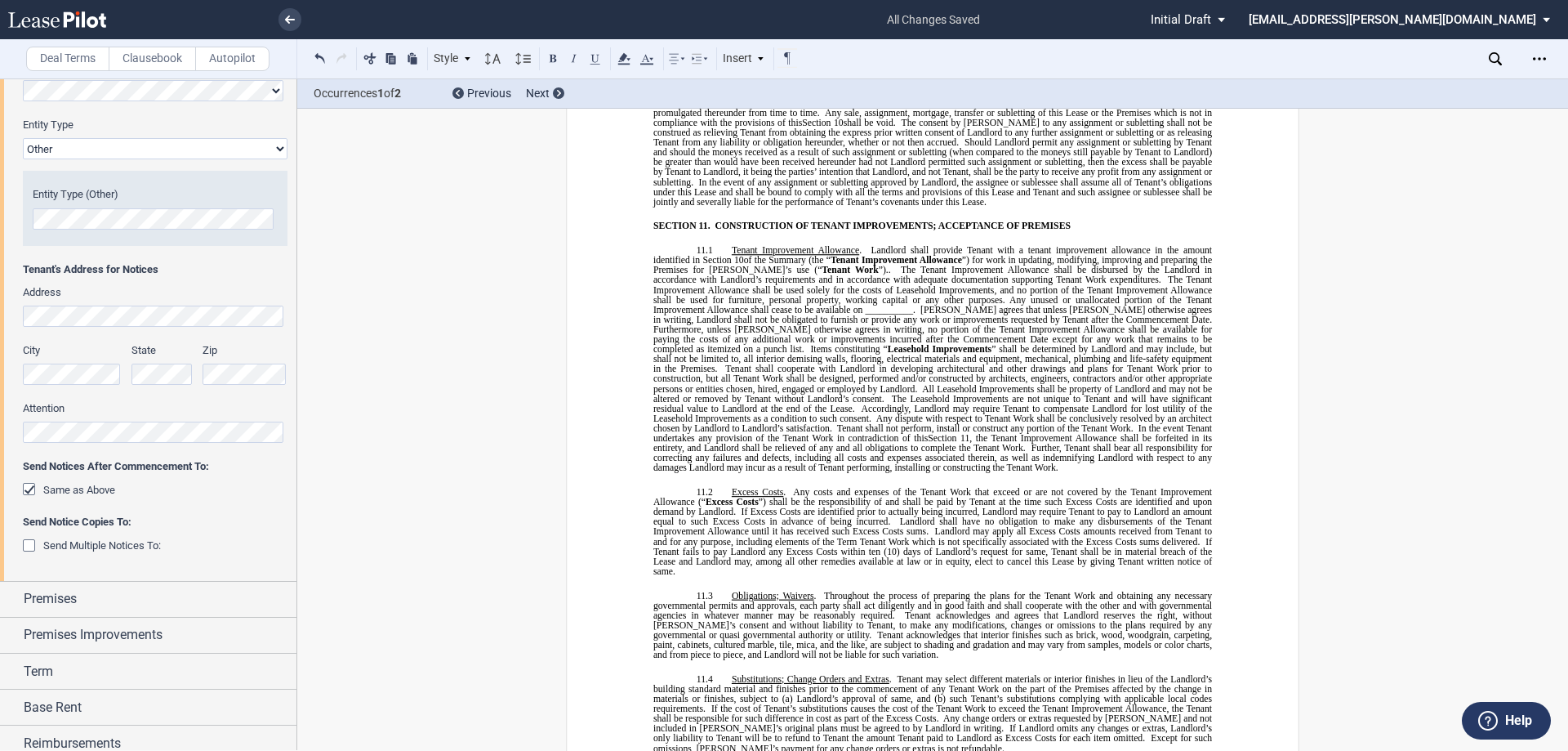
scroll to position [7759, 0]
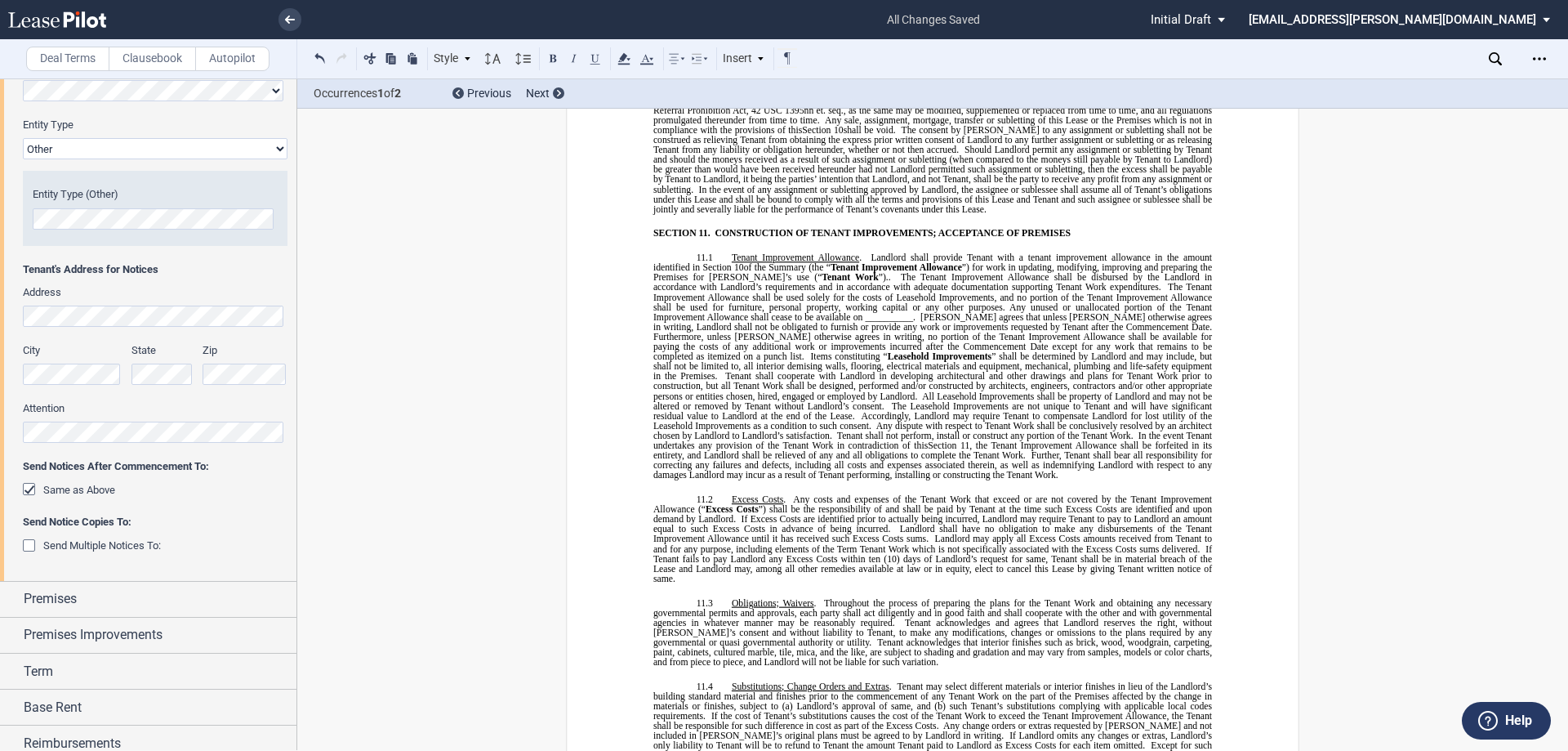
click at [814, 301] on span "Any unused or unallocated portion of the Tenant Improvement Allowance shall cea…" at bounding box center [934, 311] width 561 height 20
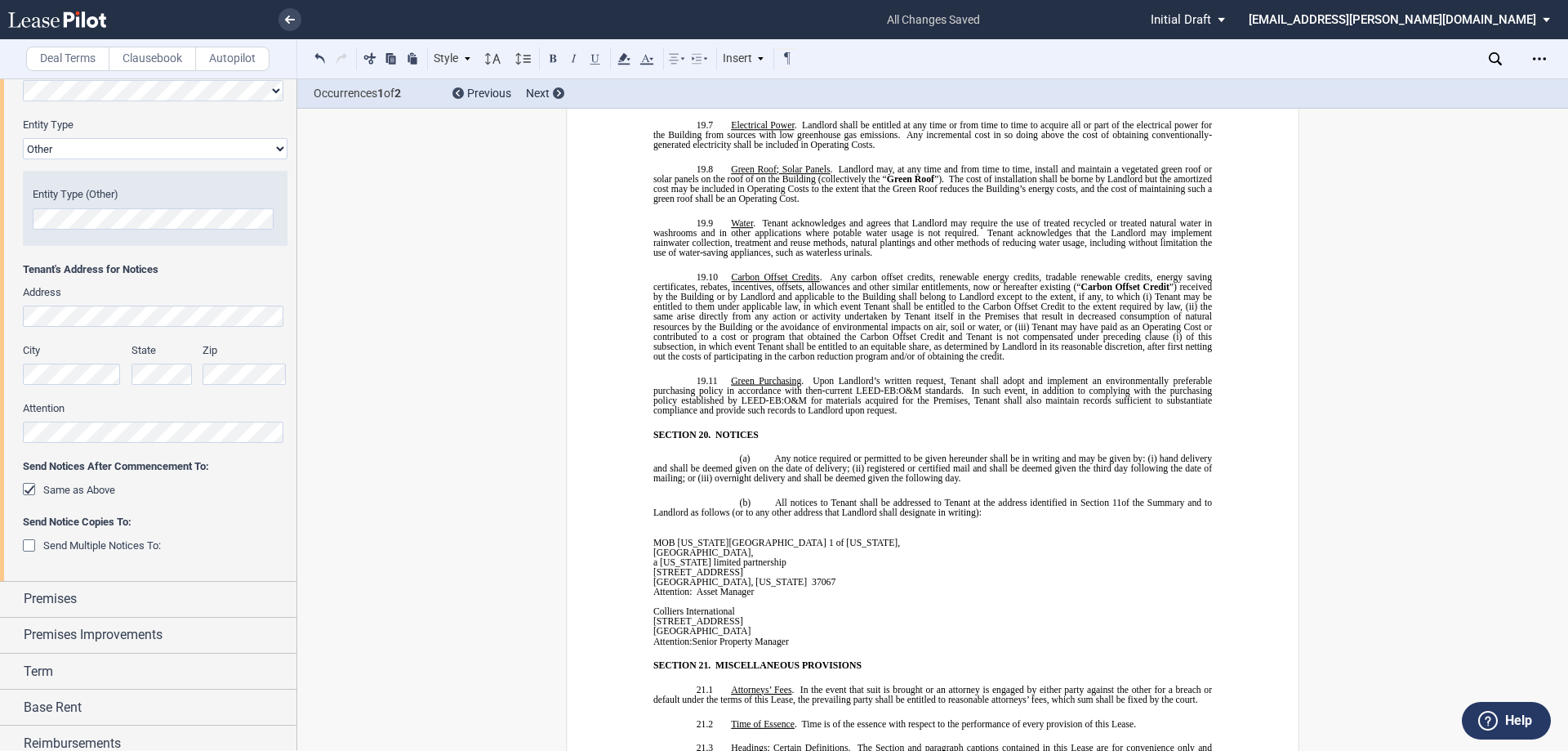
scroll to position [10863, 0]
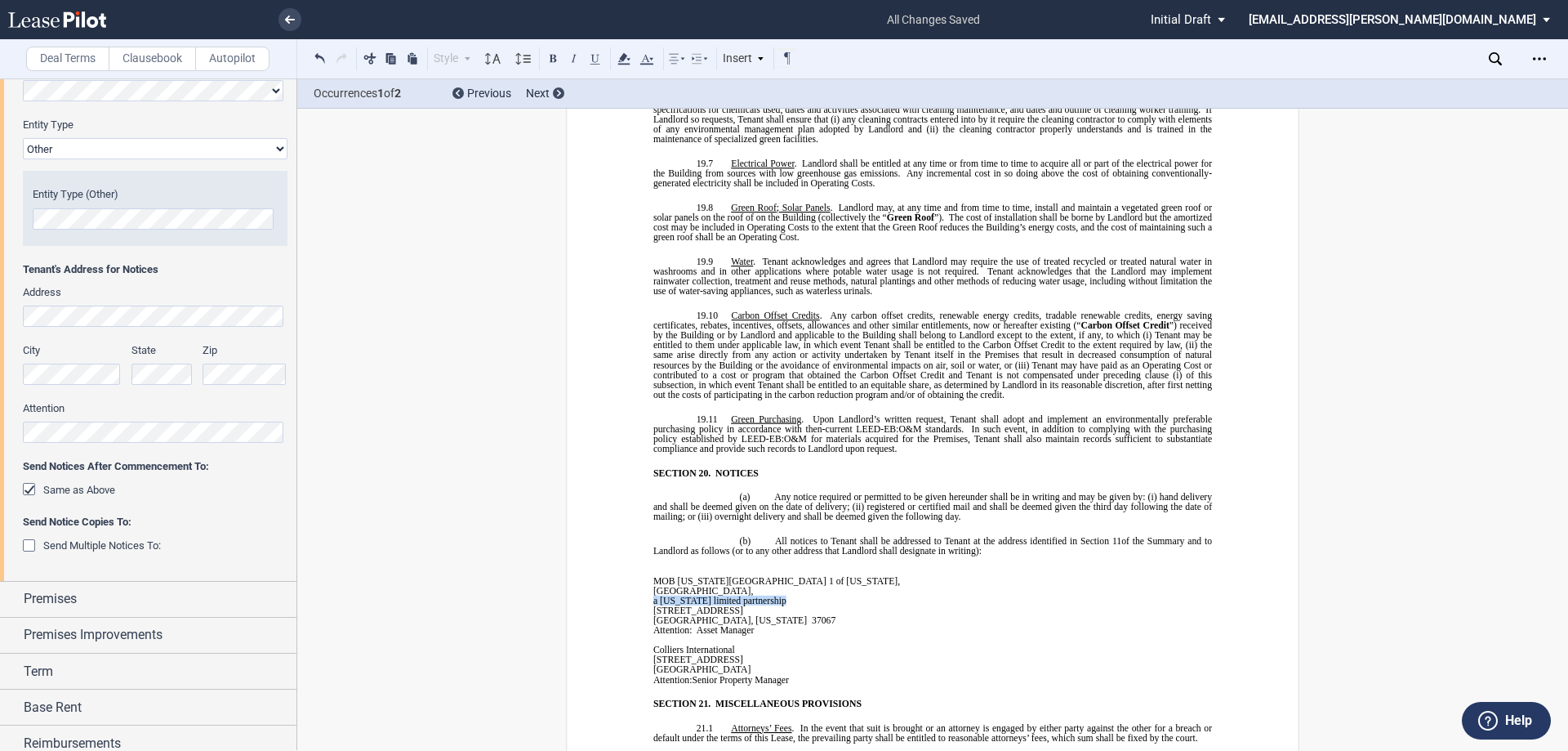
drag, startPoint x: 765, startPoint y: 529, endPoint x: 649, endPoint y: 532, distance: 116.0
click at [653, 595] on p "a [US_STATE] limited partnership" at bounding box center [797, 600] width 287 height 10
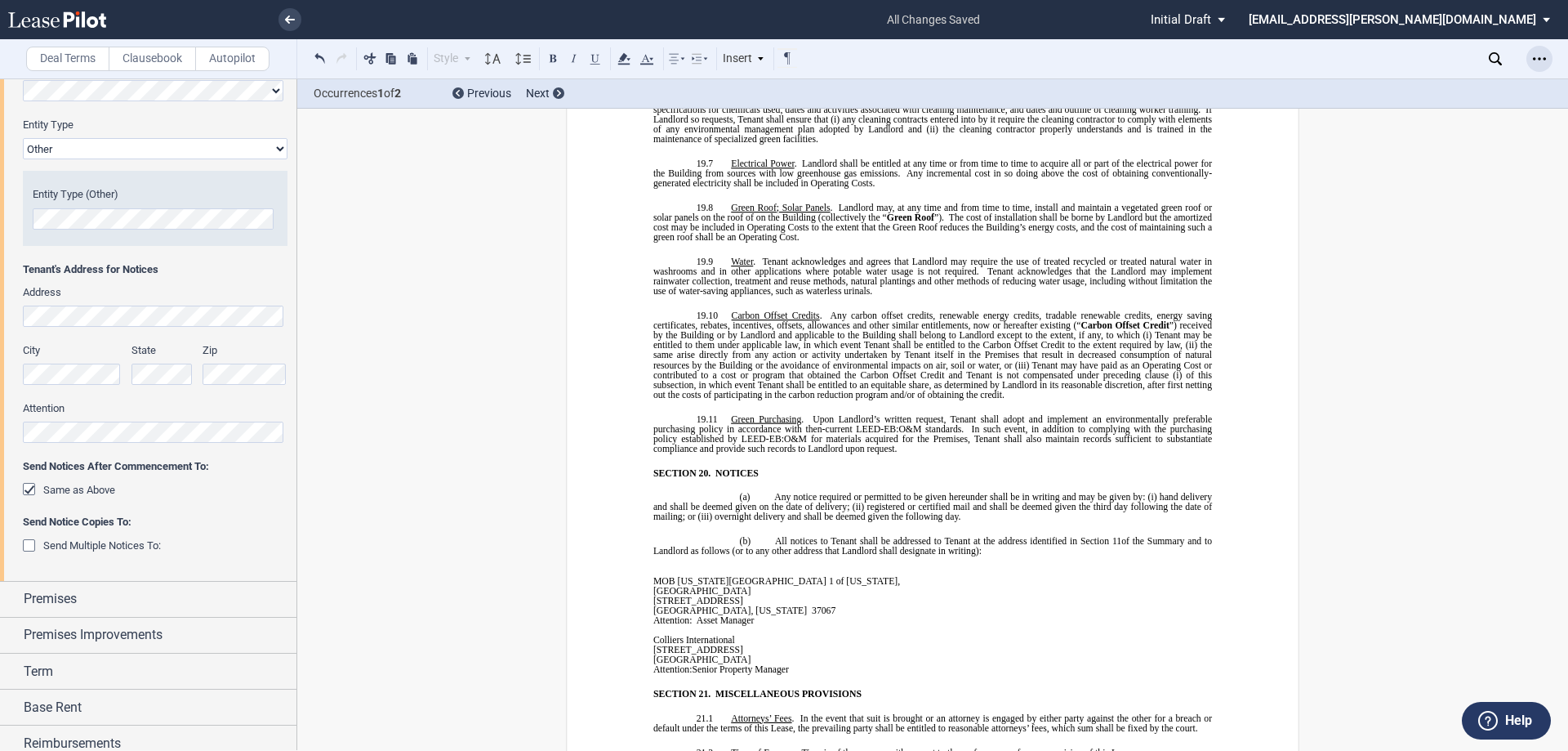
click at [1544, 56] on icon "Open Lease options menu" at bounding box center [1539, 58] width 13 height 13
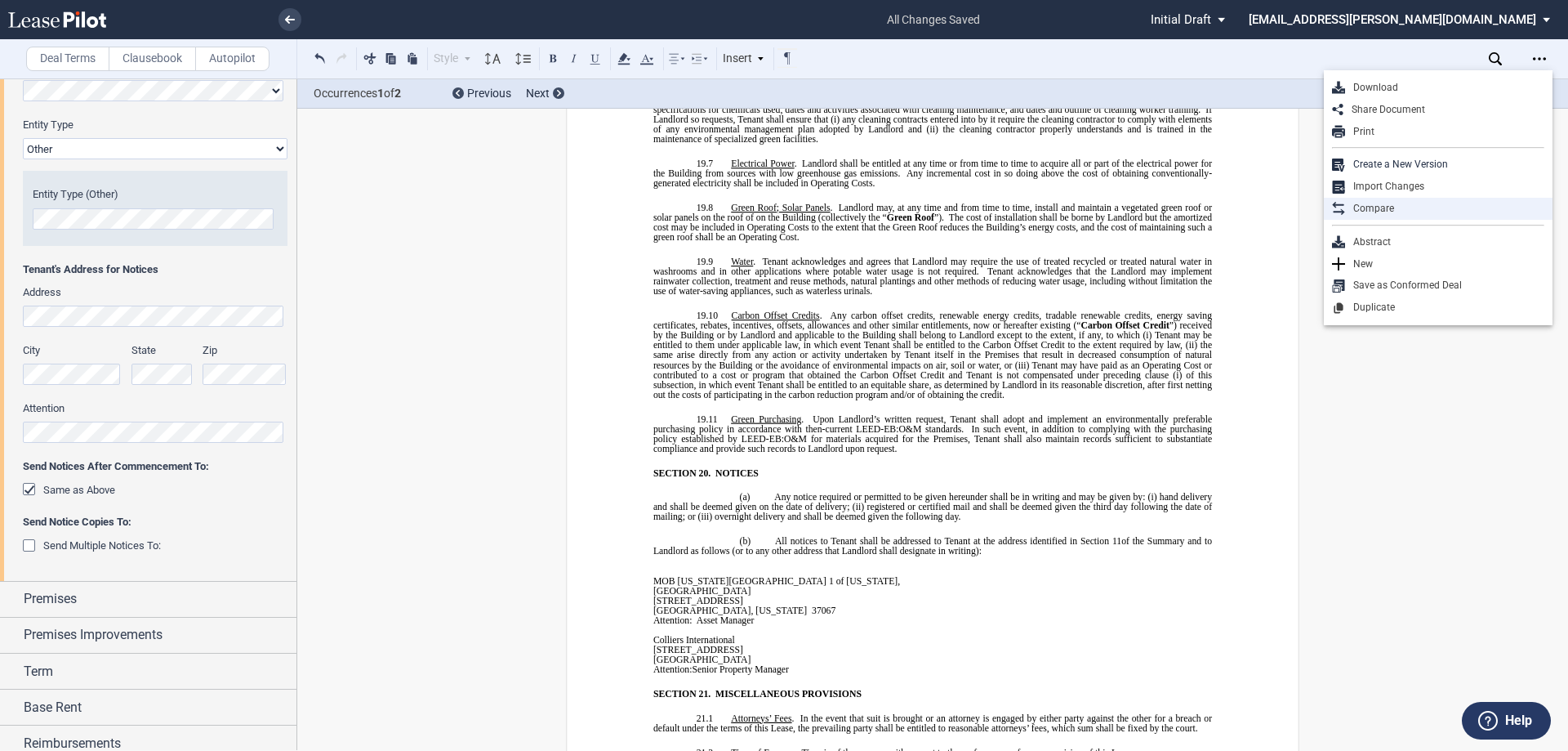
click at [1415, 203] on div "Compare" at bounding box center [1443, 209] width 199 height 14
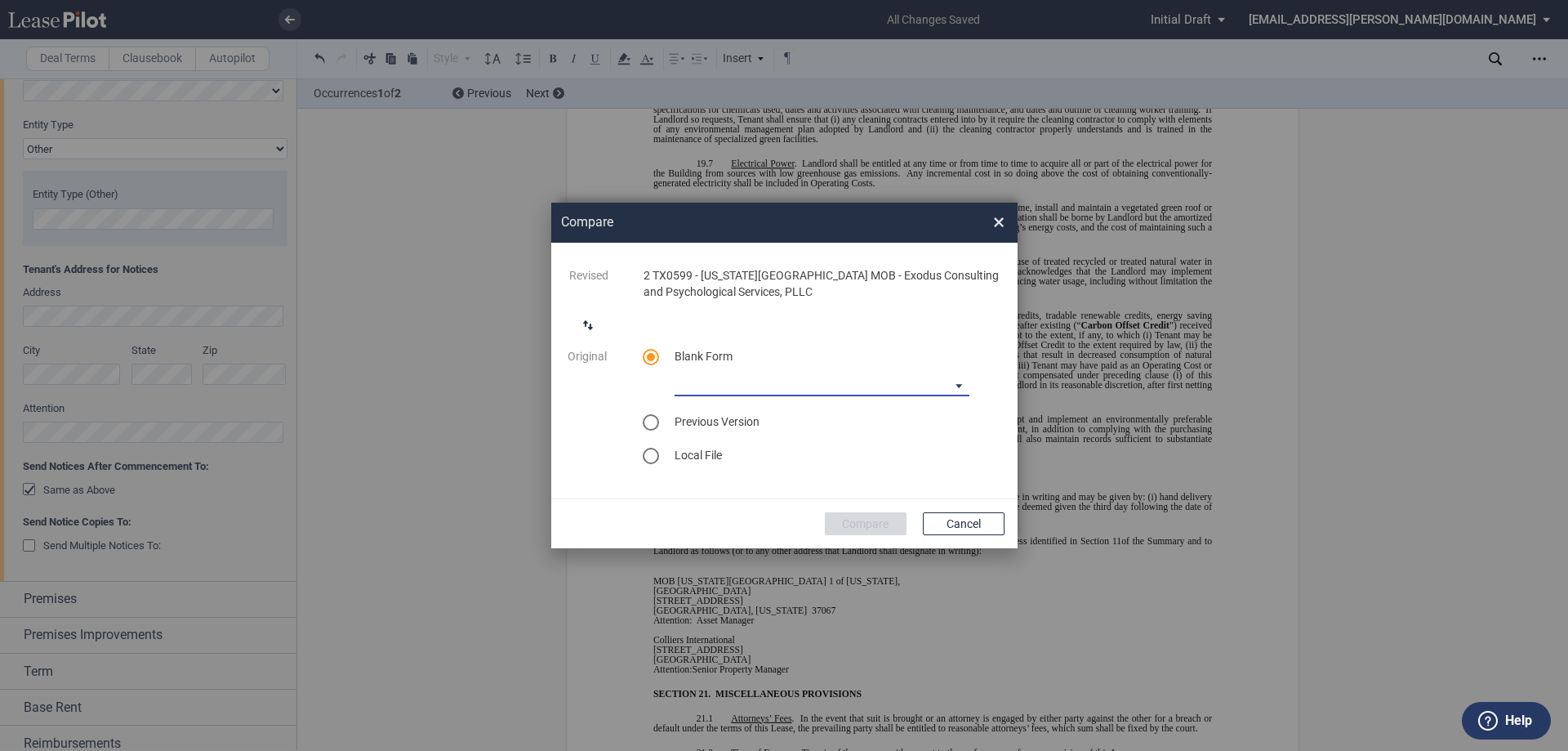
click at [710, 392] on md-select "Medical Office Lease Blank Form Medical Office Lease Blank Form - Base Year Med…" at bounding box center [821, 384] width 294 height 25
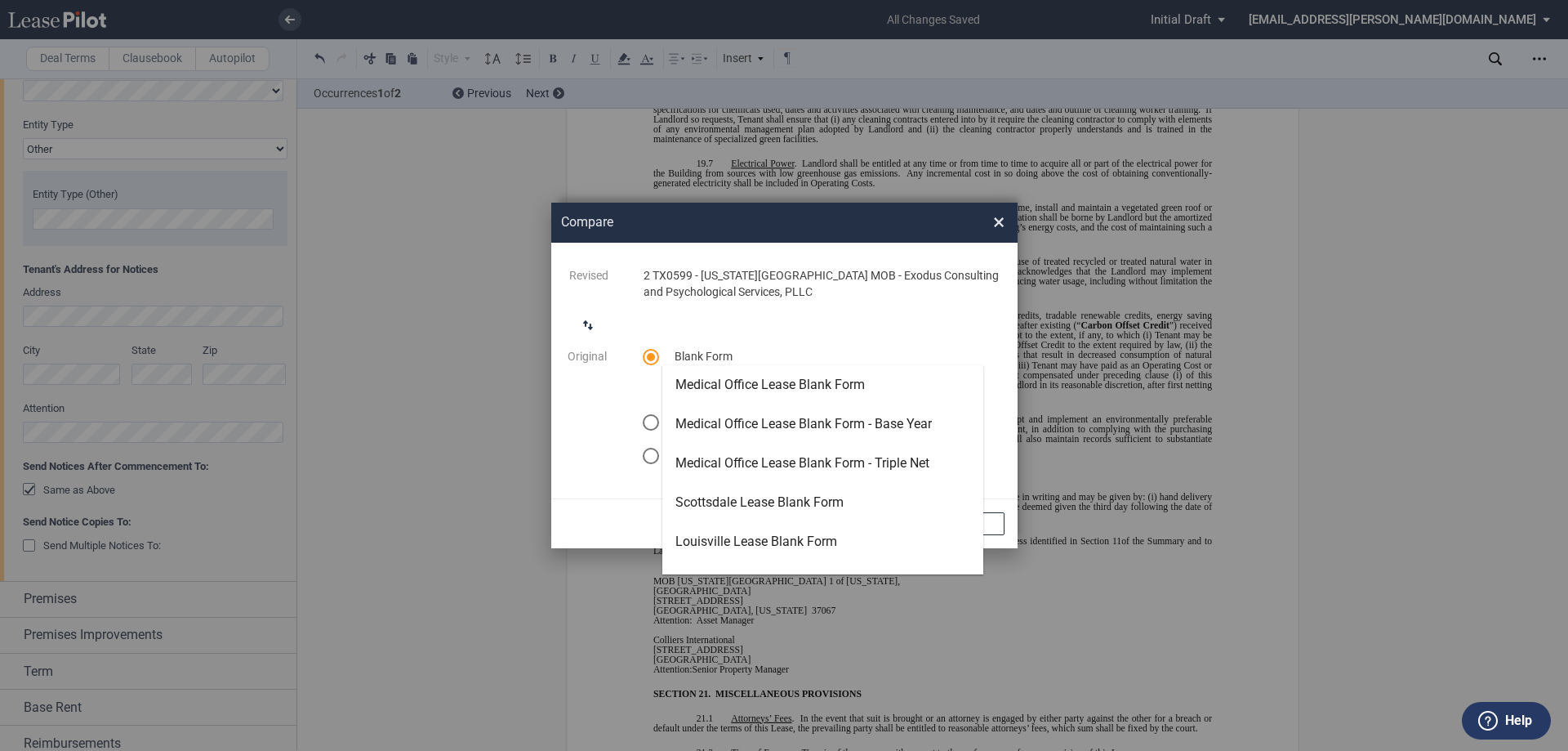
click at [758, 333] on md-backdrop at bounding box center [784, 375] width 1568 height 751
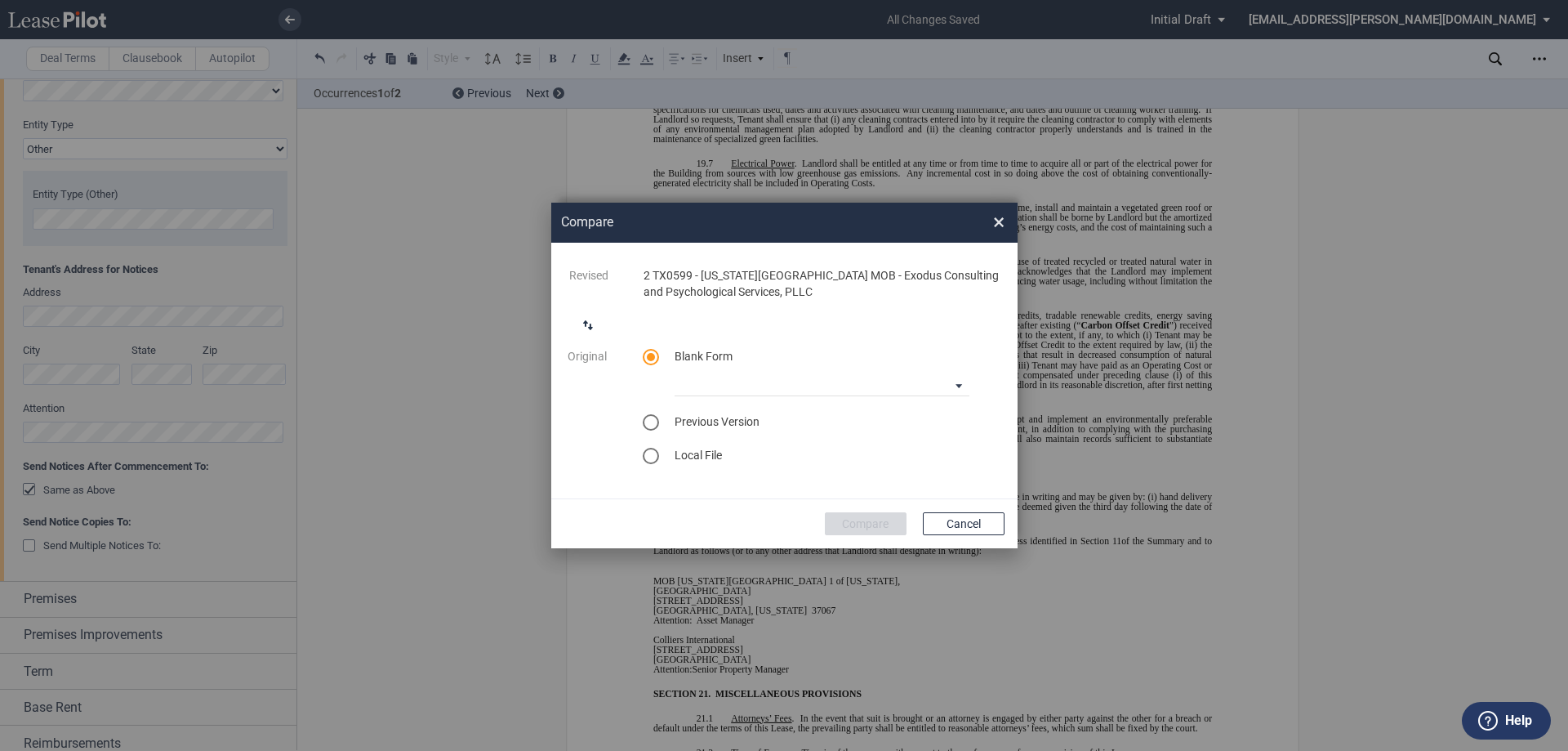
click at [653, 423] on div "select previous version" at bounding box center [651, 422] width 17 height 17
click at [773, 424] on md-select "Select version for comparison Version 1" at bounding box center [821, 417] width 294 height 25
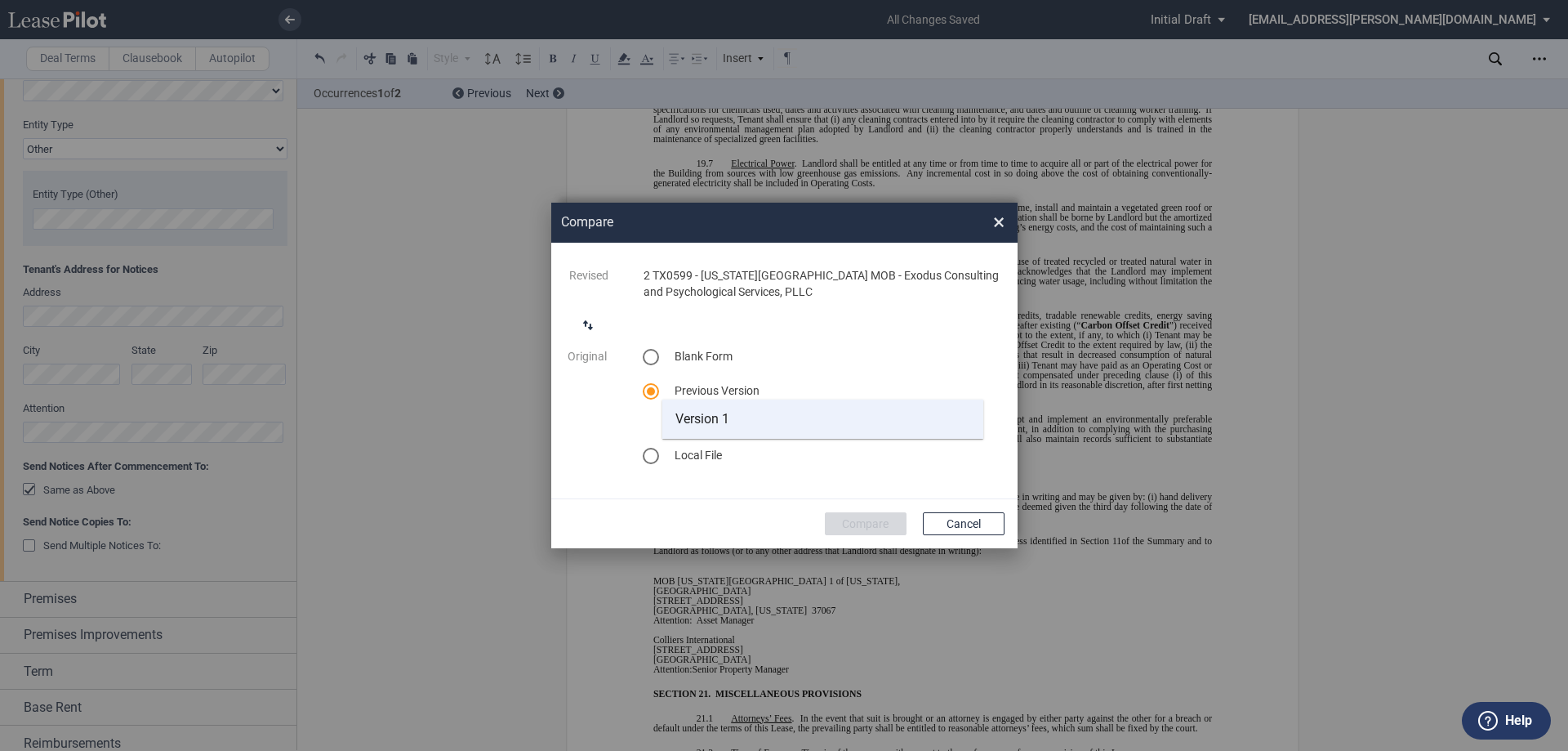
click at [771, 422] on md-option "Version 1" at bounding box center [822, 419] width 321 height 39
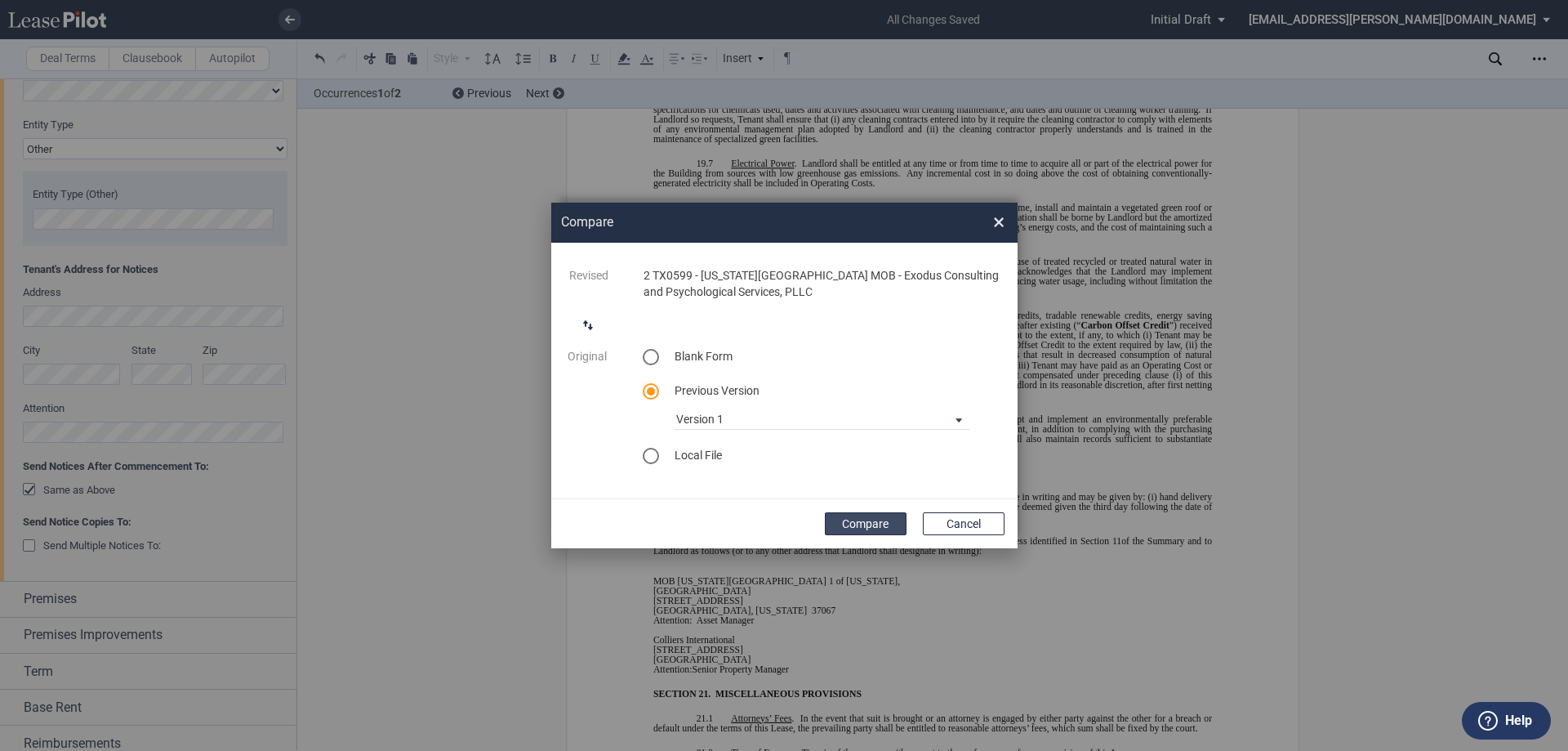
click at [869, 523] on button "Compare" at bounding box center [864, 523] width 81 height 23
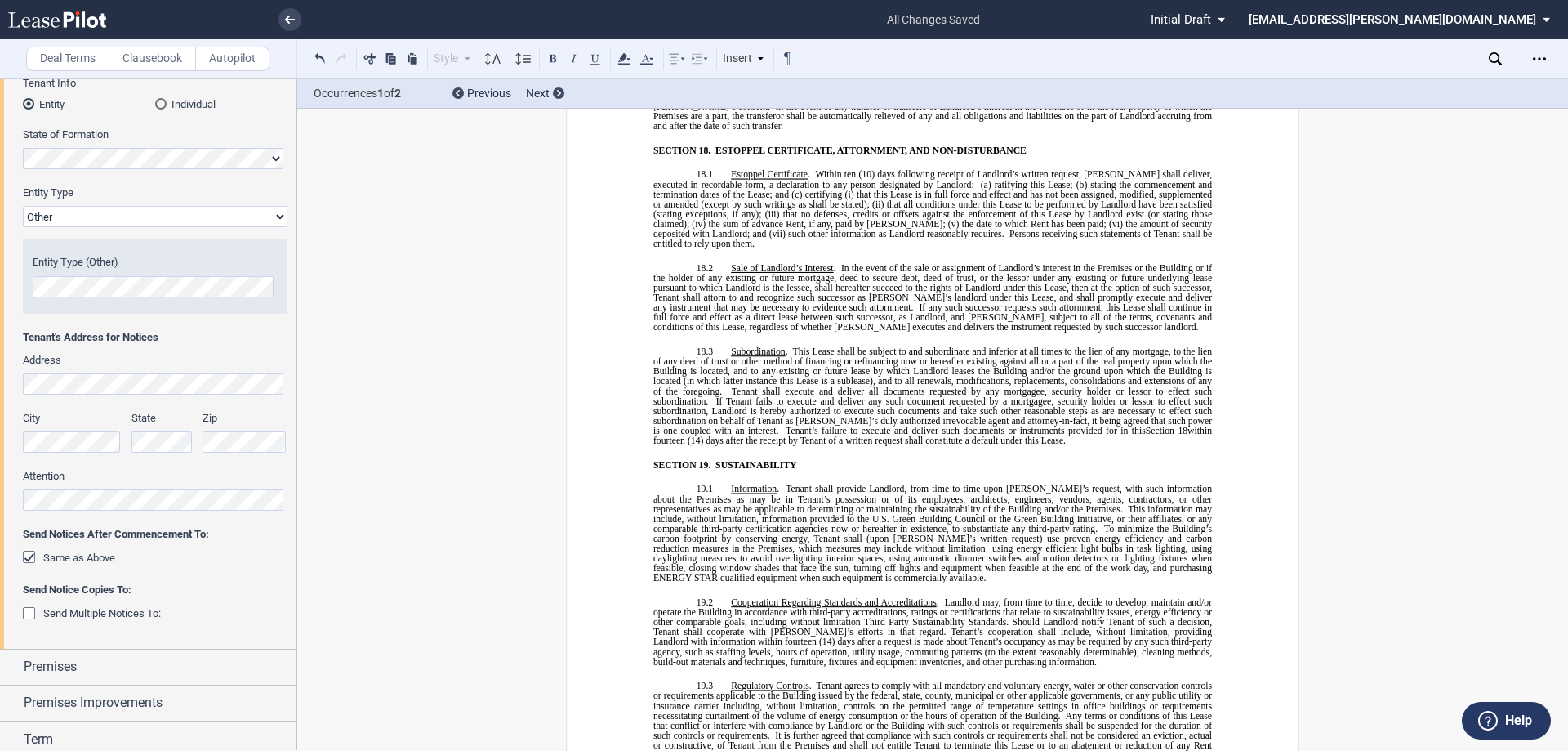
scroll to position [163, 0]
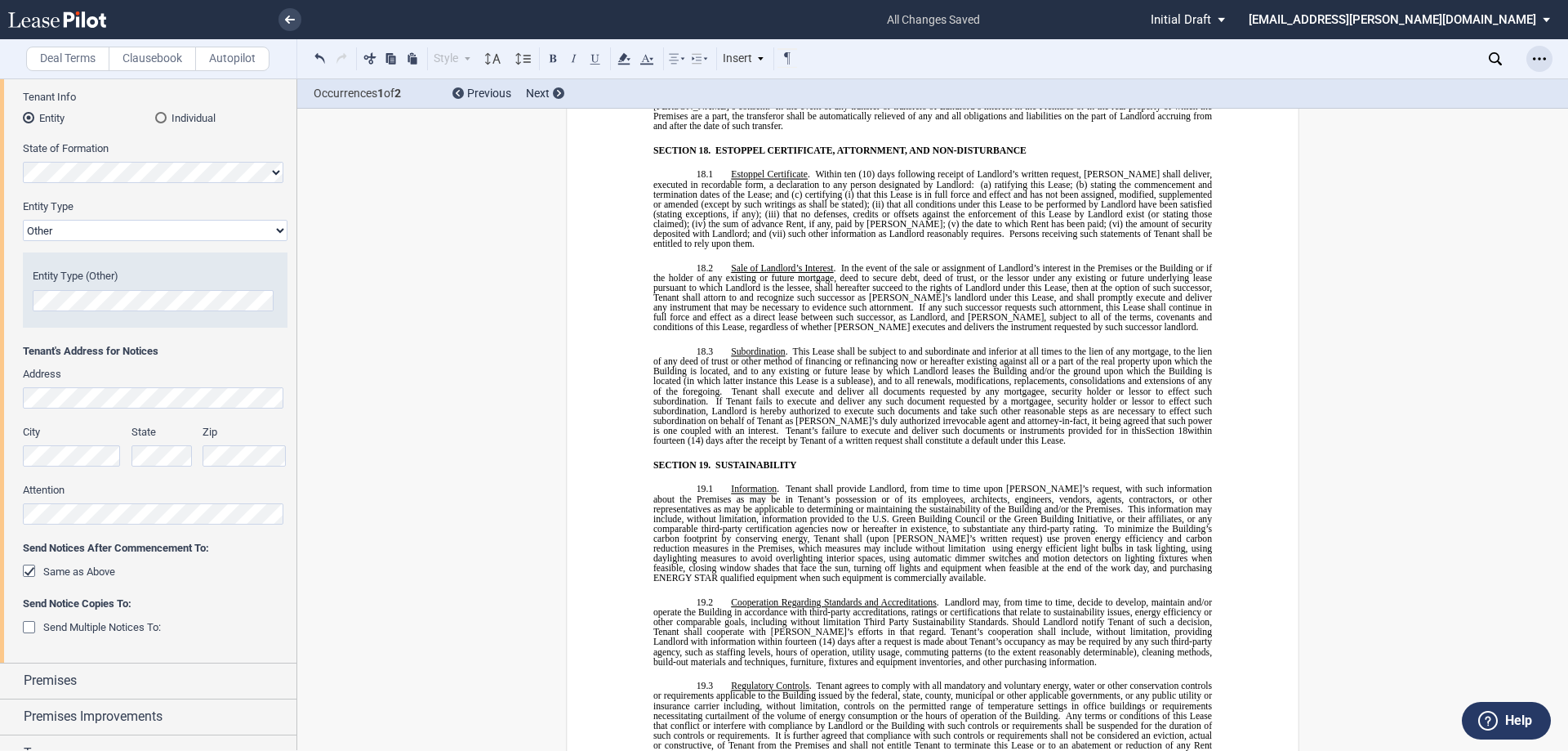
click at [1549, 58] on div "Open Lease options menu" at bounding box center [1539, 59] width 26 height 27
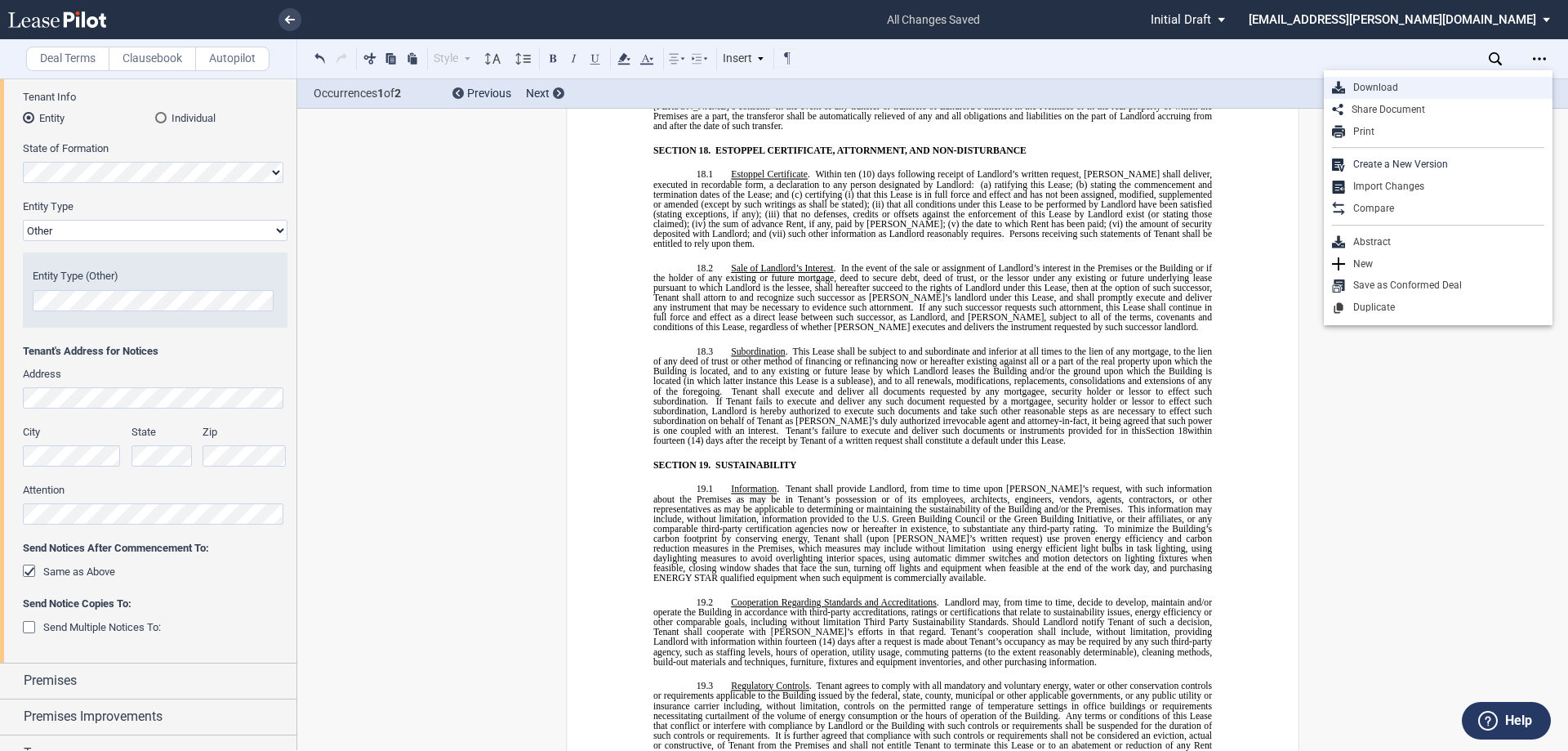
click at [1435, 94] on div "Download" at bounding box center [1443, 87] width 199 height 14
